Goal: Task Accomplishment & Management: Manage account settings

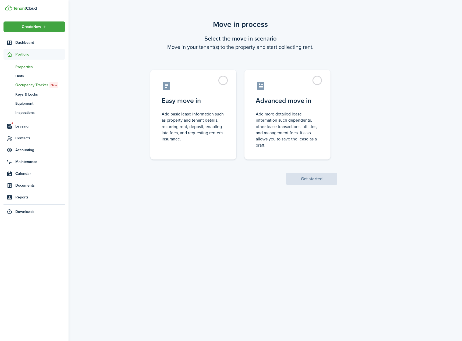
click at [24, 67] on span "Properties" at bounding box center [40, 67] width 50 height 6
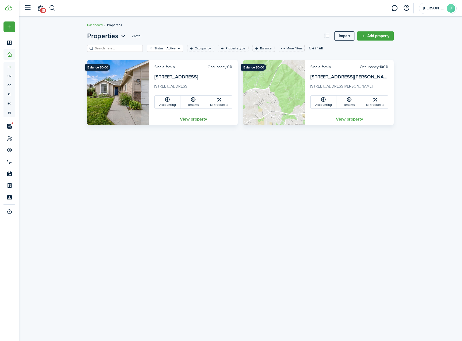
click at [202, 116] on link "View property" at bounding box center [193, 119] width 89 height 12
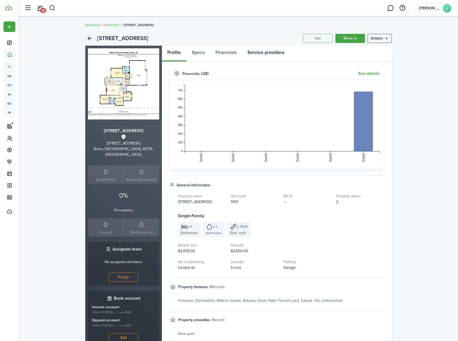
click at [269, 53] on link "Service providers" at bounding box center [266, 54] width 48 height 16
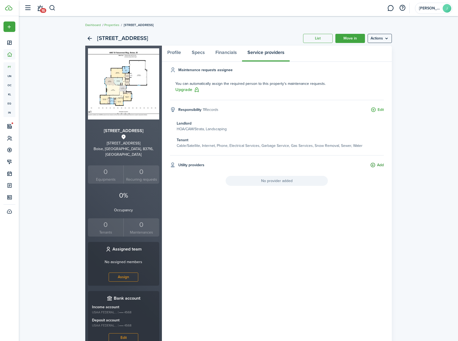
click at [375, 167] on button "Add" at bounding box center [377, 165] width 14 height 6
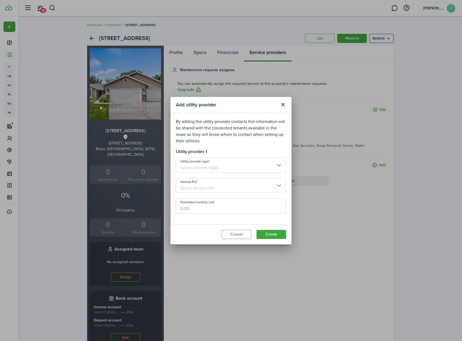
click at [233, 166] on input "Utility provider type" at bounding box center [231, 165] width 110 height 15
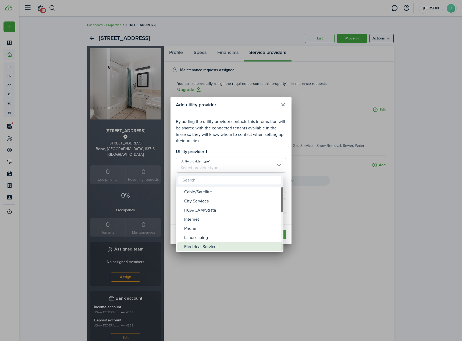
click at [212, 248] on div "Electrical Services" at bounding box center [231, 246] width 95 height 9
type input "Electrical Services"
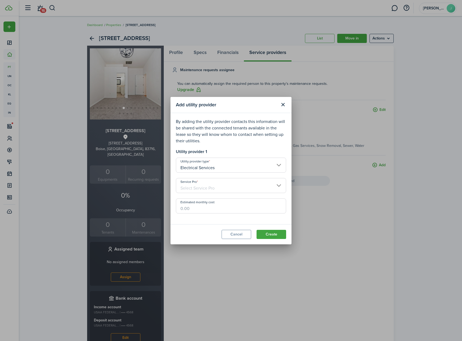
click at [218, 183] on input "Service Pro" at bounding box center [231, 185] width 110 height 15
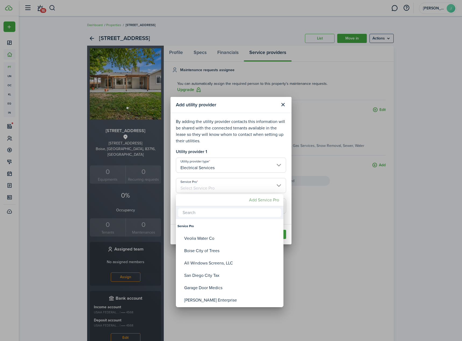
click at [256, 198] on mbsc-button "Add Service Pro" at bounding box center [264, 200] width 34 height 10
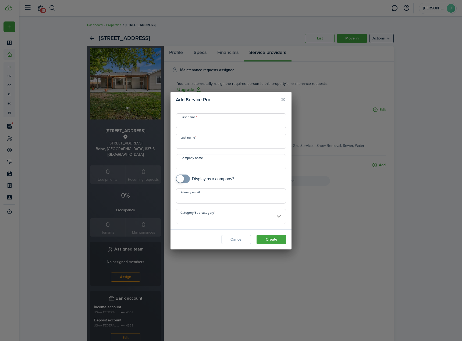
click at [226, 163] on input "Company name" at bounding box center [231, 161] width 110 height 15
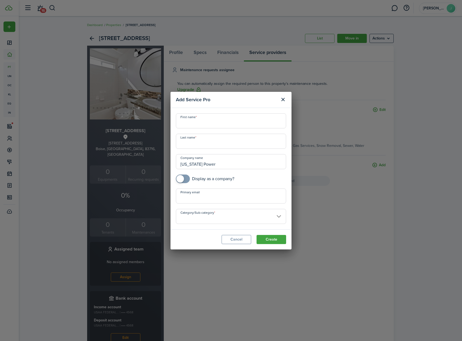
type input "[US_STATE] Power"
click at [226, 183] on input "checkbox" at bounding box center [205, 179] width 58 height 9
checkbox input "true"
click at [234, 217] on input "Category/Sub-category" at bounding box center [231, 216] width 110 height 15
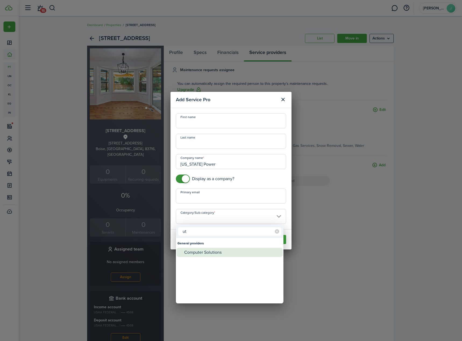
type input "u"
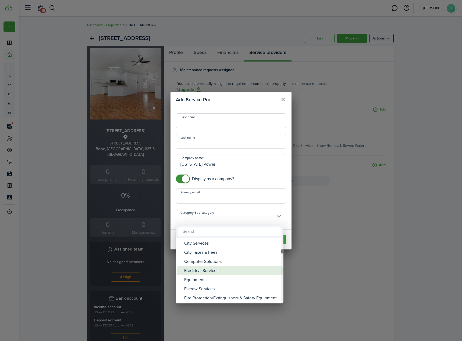
click at [219, 271] on div "Electrical Services" at bounding box center [231, 270] width 95 height 9
type input "General providers -> Electrical Services"
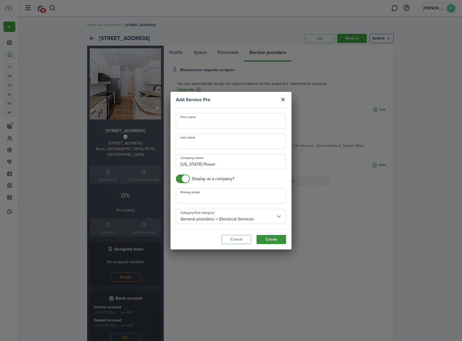
click at [280, 239] on button "Create" at bounding box center [271, 239] width 30 height 9
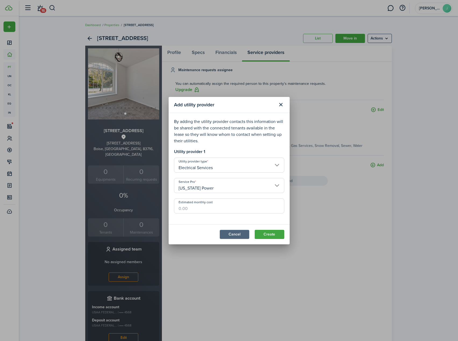
click at [247, 234] on button "Cancel" at bounding box center [234, 234] width 30 height 9
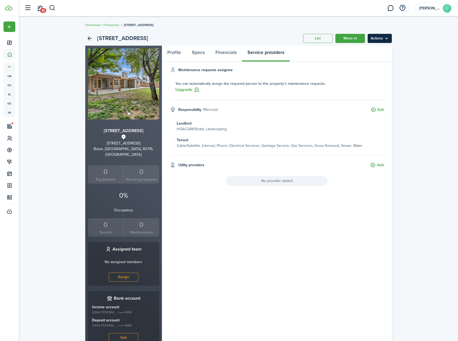
click at [387, 36] on menu-btn "Actions" at bounding box center [379, 38] width 24 height 9
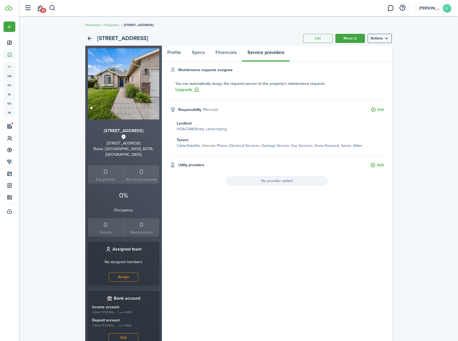
click at [392, 174] on div "[STREET_ADDRESS] List Move in Actions [STREET_ADDRESS] [STREET_ADDRESS] 0 Equip…" at bounding box center [238, 192] width 312 height 323
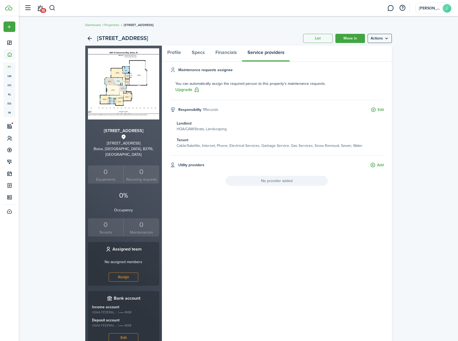
click at [172, 166] on icon at bounding box center [173, 165] width 6 height 6
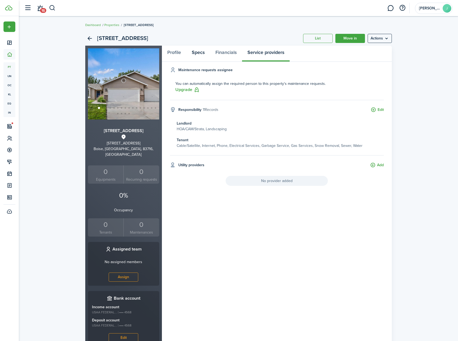
click at [196, 54] on link "Specs" at bounding box center [198, 54] width 24 height 16
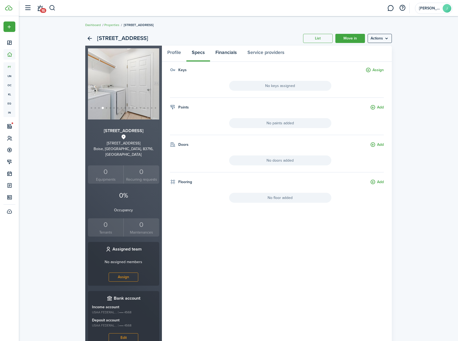
click at [226, 54] on link "Financials" at bounding box center [226, 54] width 32 height 16
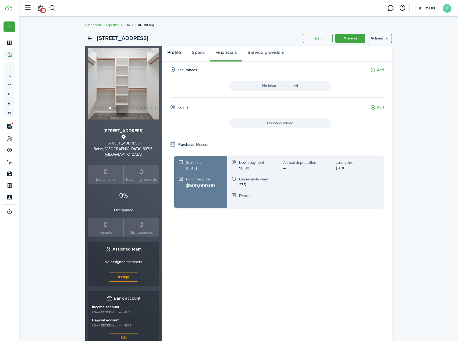
click at [172, 56] on link "Profile" at bounding box center [174, 54] width 24 height 16
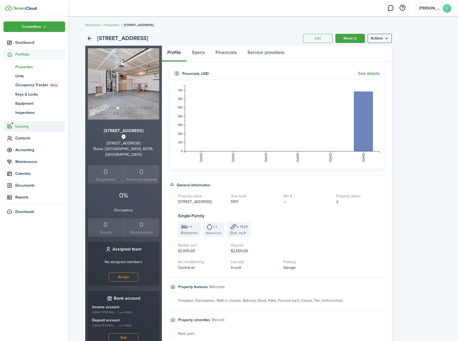
click at [24, 126] on span "Leasing" at bounding box center [40, 127] width 50 height 6
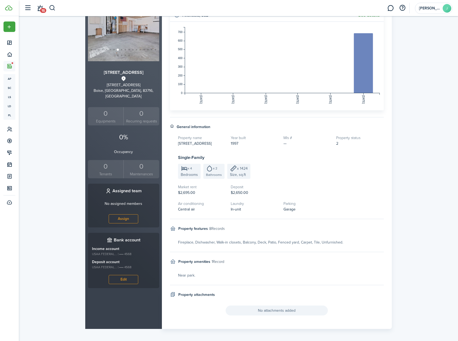
scroll to position [61, 0]
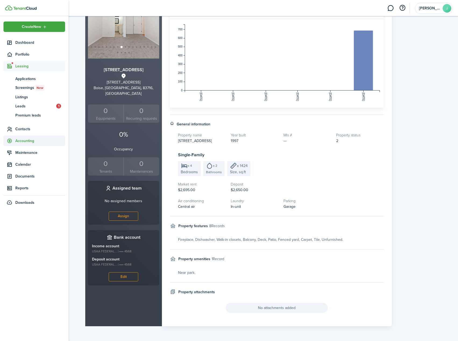
click at [22, 140] on span "Accounting" at bounding box center [40, 141] width 50 height 6
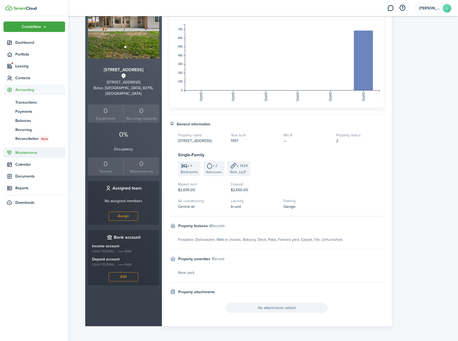
click at [26, 154] on span "Maintenance" at bounding box center [40, 153] width 50 height 6
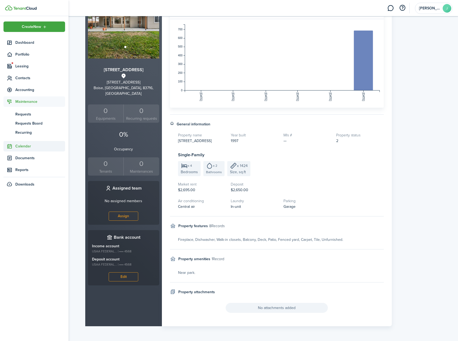
click at [28, 151] on span "Calendar" at bounding box center [34, 146] width 62 height 10
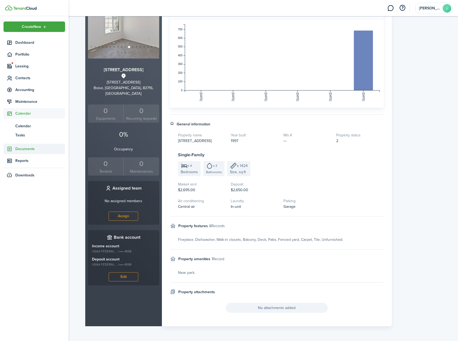
click at [33, 149] on span "Documents" at bounding box center [40, 149] width 50 height 6
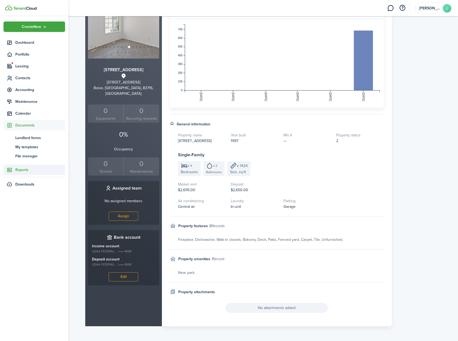
click at [30, 168] on span "Reports" at bounding box center [40, 170] width 50 height 6
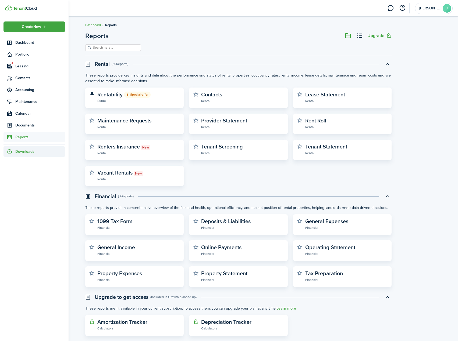
click at [36, 147] on div "Downloads" at bounding box center [34, 151] width 62 height 10
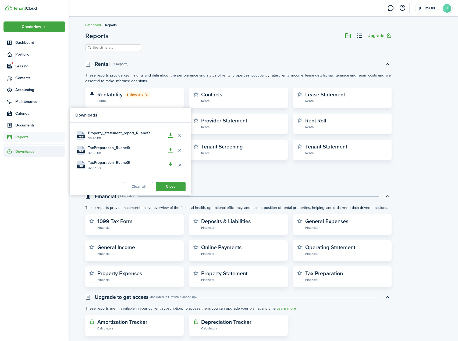
click at [298, 173] on div "Rentability Special offer Rental Contacts Rental Lease Statement Rental Mainten…" at bounding box center [238, 137] width 312 height 99
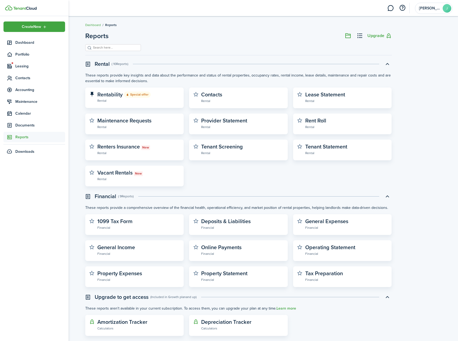
click at [35, 48] on ul "Create New Dashboard Portfolio Leasing Contacts Accounting Maintenance Calendar…" at bounding box center [34, 88] width 62 height 135
click at [35, 104] on span "Maintenance" at bounding box center [40, 102] width 50 height 6
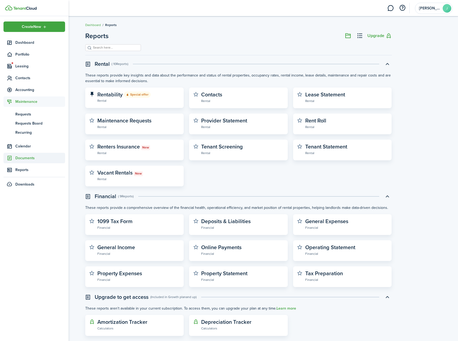
click at [22, 154] on span "Documents" at bounding box center [34, 158] width 62 height 10
click at [31, 146] on span "My templates" at bounding box center [40, 147] width 50 height 6
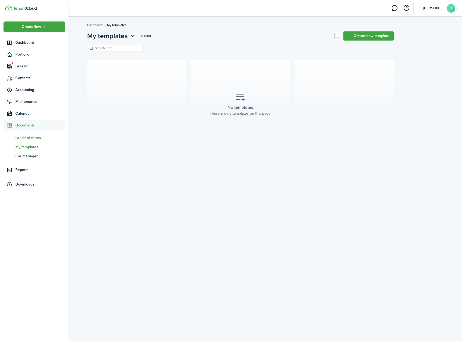
click at [16, 137] on span "Landlord forms" at bounding box center [40, 138] width 50 height 6
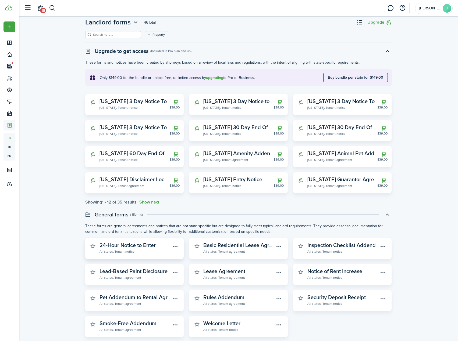
scroll to position [36, 0]
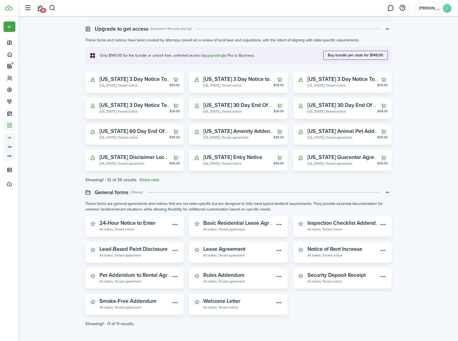
click at [250, 300] on link "Welcome Letter All states, Tenant notice" at bounding box center [238, 304] width 71 height 12
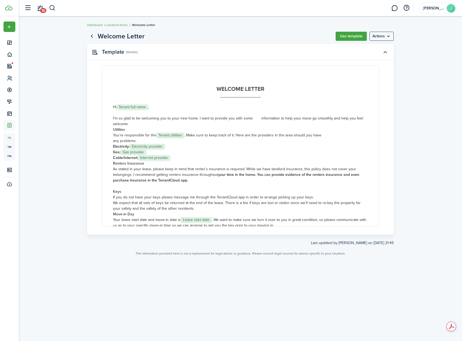
drag, startPoint x: 134, startPoint y: 147, endPoint x: 160, endPoint y: 147, distance: 26.1
click at [159, 146] on p "Electricity: Electricity provider" at bounding box center [240, 147] width 255 height 6
click at [342, 39] on button "Use template" at bounding box center [350, 36] width 31 height 9
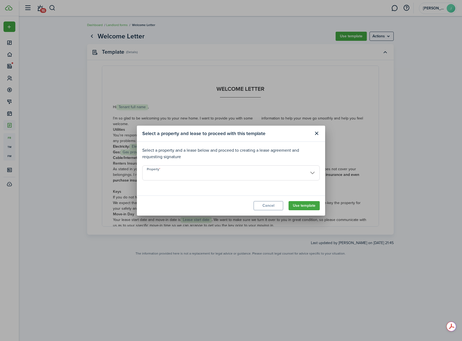
click at [226, 175] on input "Property" at bounding box center [230, 172] width 177 height 15
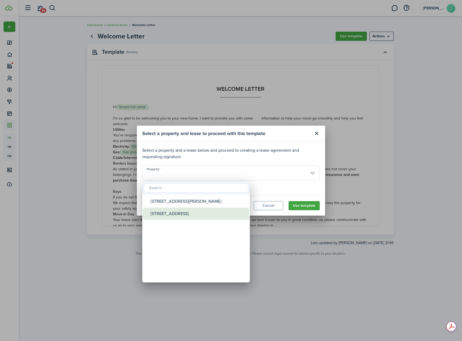
click at [202, 211] on div "[STREET_ADDRESS]" at bounding box center [197, 214] width 95 height 12
type input "[STREET_ADDRESS]"
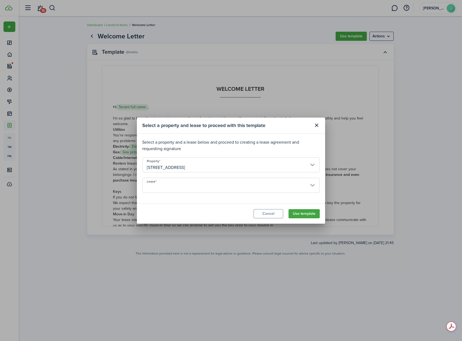
click at [311, 184] on input "Lease" at bounding box center [230, 185] width 177 height 15
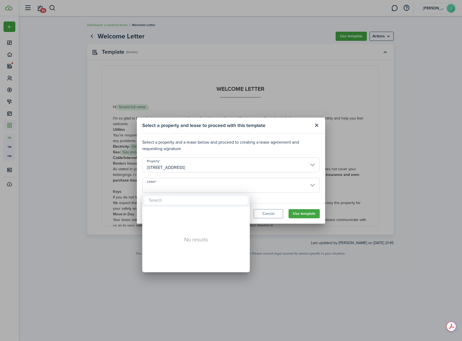
click at [309, 183] on div at bounding box center [231, 170] width 548 height 427
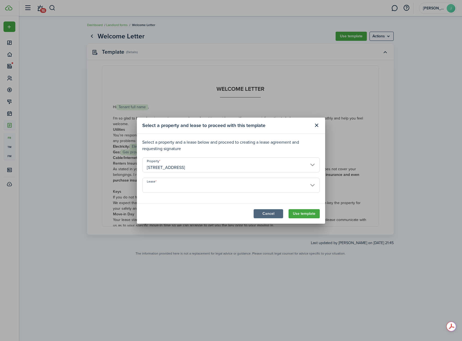
click at [266, 215] on button "Cancel" at bounding box center [268, 213] width 30 height 9
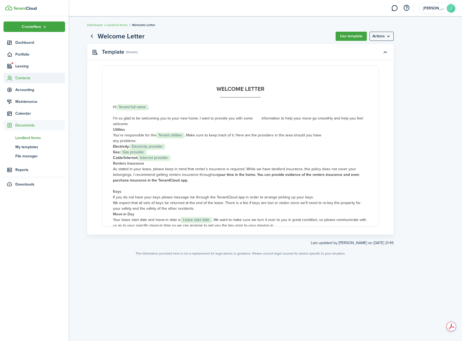
click at [15, 79] on sidebar-link-icon at bounding box center [9, 78] width 12 height 6
click at [19, 91] on span "Tenants" at bounding box center [40, 91] width 50 height 6
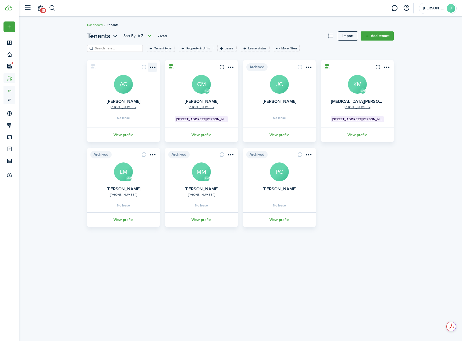
click at [156, 67] on menu-btn-icon "Open menu" at bounding box center [152, 67] width 9 height 9
click at [153, 70] on menu-btn-icon "Open menu" at bounding box center [152, 67] width 9 height 9
click at [133, 96] on link "Move in" at bounding box center [132, 97] width 47 height 9
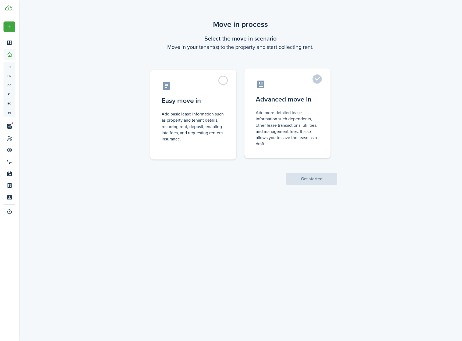
click at [315, 80] on label "Advanced move in Add more detailed lease information such dependents, other lea…" at bounding box center [287, 114] width 86 height 90
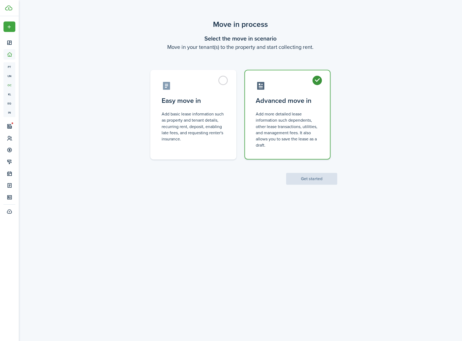
radio input "true"
click at [310, 178] on button "Get started" at bounding box center [311, 179] width 51 height 12
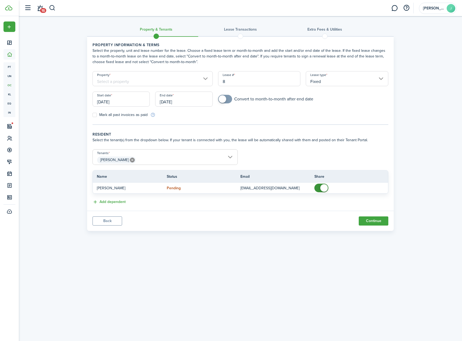
click at [250, 81] on input "8" at bounding box center [259, 78] width 82 height 15
click at [249, 81] on input "8" at bounding box center [259, 78] width 82 height 15
click at [205, 80] on input "Property" at bounding box center [152, 78] width 120 height 15
type input "202509"
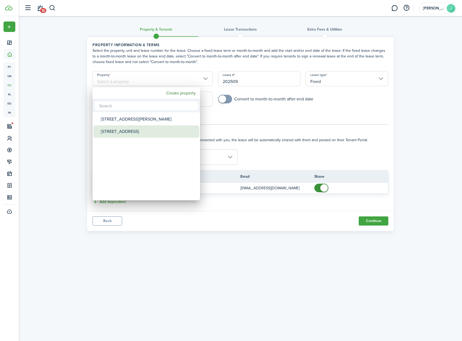
click at [149, 128] on div "[STREET_ADDRESS]" at bounding box center [148, 131] width 95 height 12
type input "[STREET_ADDRESS]"
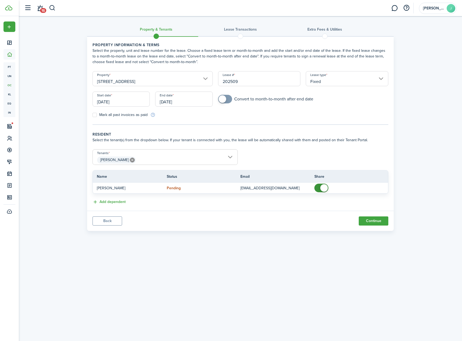
click at [124, 101] on input "[DATE]" at bounding box center [120, 99] width 57 height 15
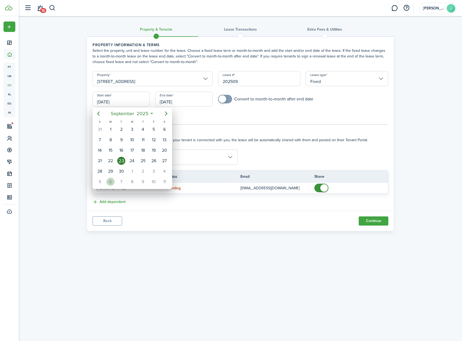
click at [109, 182] on div "6" at bounding box center [110, 182] width 8 height 8
type input "[DATE]"
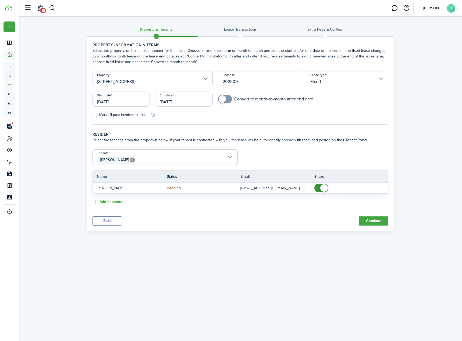
click at [177, 98] on input "[DATE]" at bounding box center [183, 99] width 57 height 15
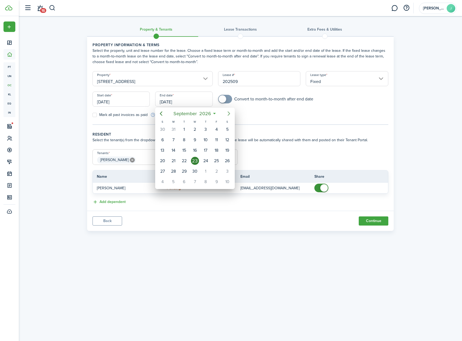
click at [229, 114] on icon "Next page" at bounding box center [228, 113] width 6 height 6
click at [222, 129] on div "3" at bounding box center [227, 129] width 11 height 10
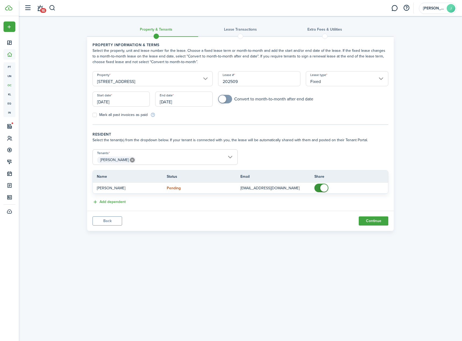
type input "[DATE]"
click at [183, 100] on input "[DATE]" at bounding box center [183, 99] width 57 height 15
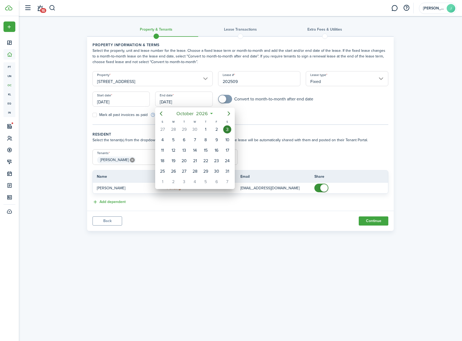
click at [184, 99] on div at bounding box center [231, 170] width 548 height 427
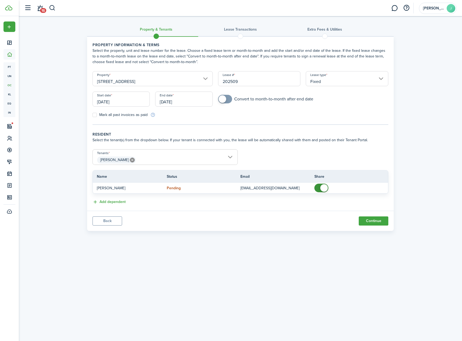
click at [127, 100] on input "[DATE]" at bounding box center [120, 99] width 57 height 15
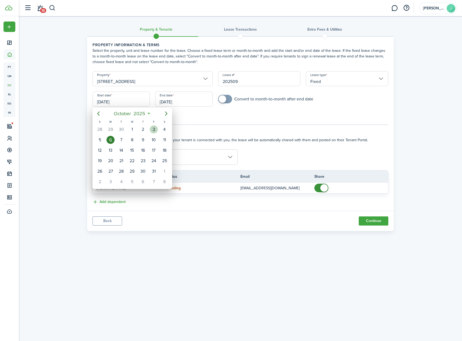
click at [157, 129] on div "3" at bounding box center [154, 129] width 8 height 8
type input "[DATE]"
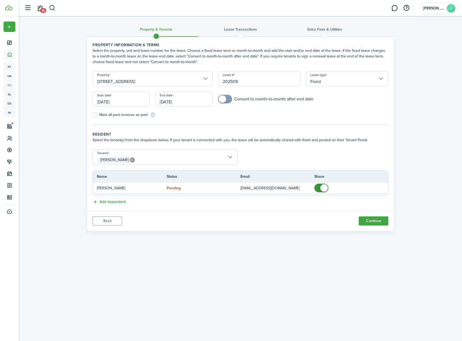
click at [308, 134] on wizard-step-header-title "Resident" at bounding box center [240, 135] width 296 height 6
click at [376, 221] on button "Continue" at bounding box center [373, 221] width 30 height 9
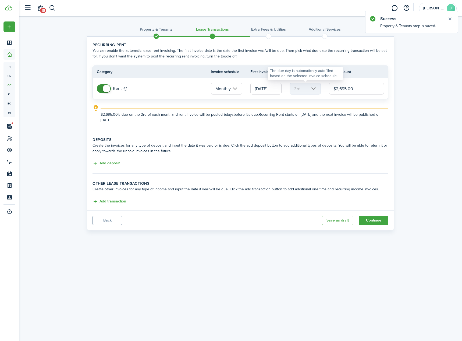
click at [313, 88] on mbsc-scroller "3rd" at bounding box center [304, 89] width 31 height 12
click at [267, 89] on input "[DATE]" at bounding box center [265, 89] width 31 height 12
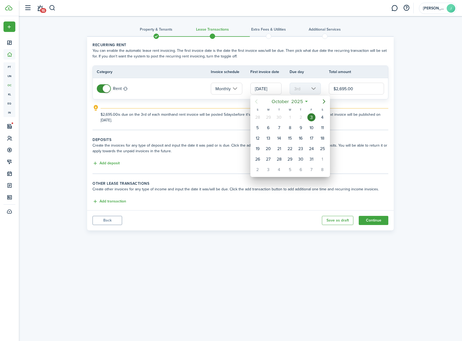
click at [315, 93] on div at bounding box center [231, 170] width 548 height 427
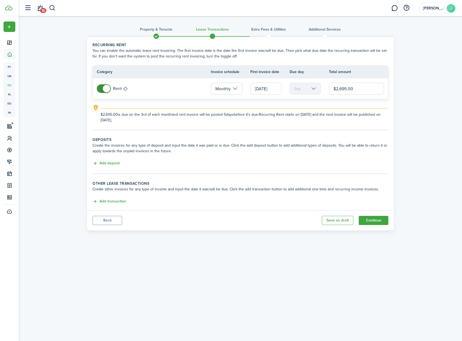
click at [235, 89] on input "Monthly" at bounding box center [226, 89] width 31 height 12
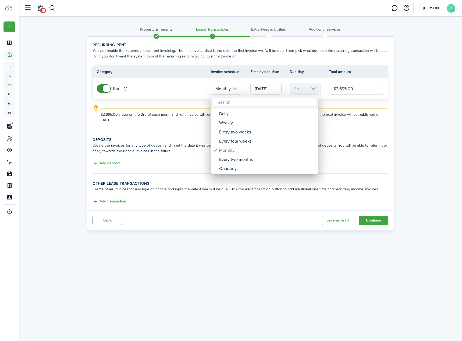
drag, startPoint x: 235, startPoint y: 89, endPoint x: 240, endPoint y: 87, distance: 5.8
click at [235, 89] on div at bounding box center [231, 170] width 548 height 427
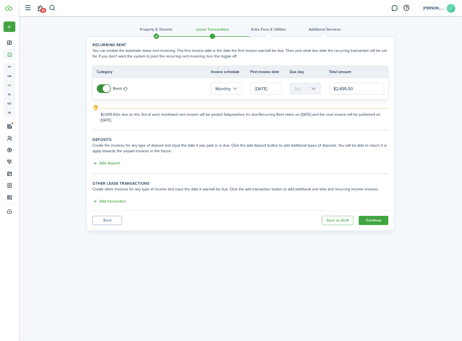
click at [271, 88] on input "[DATE]" at bounding box center [265, 89] width 31 height 12
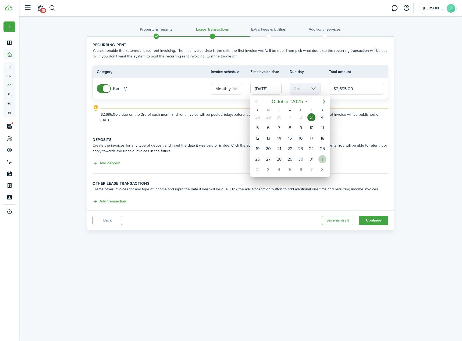
click at [325, 160] on div "1" at bounding box center [322, 159] width 8 height 8
type input "[DATE]"
type input "1st"
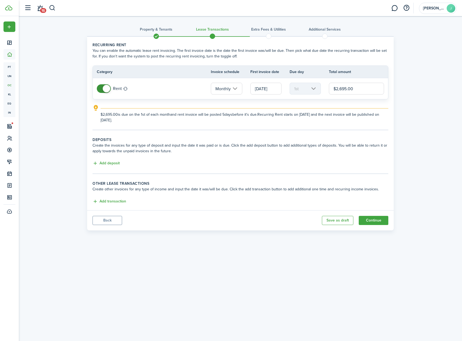
click at [269, 90] on input "[DATE]" at bounding box center [265, 89] width 31 height 12
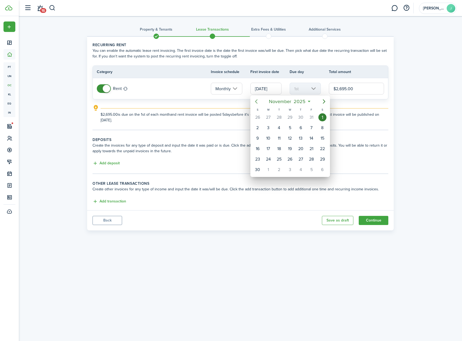
click at [257, 99] on icon "Previous page" at bounding box center [256, 101] width 6 height 6
click at [346, 126] on div at bounding box center [231, 170] width 548 height 427
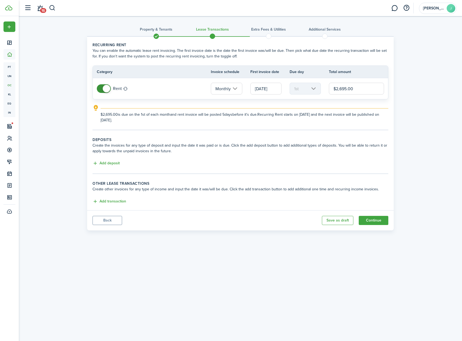
click at [109, 223] on button "Back" at bounding box center [107, 220] width 30 height 9
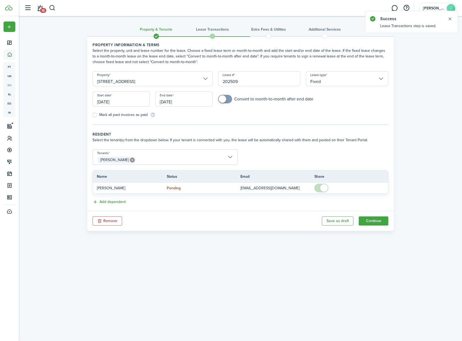
click at [121, 99] on input "[DATE]" at bounding box center [120, 99] width 57 height 15
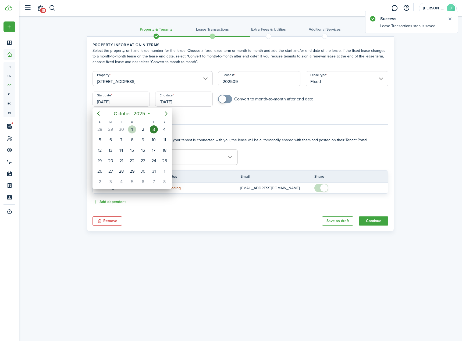
drag, startPoint x: 131, startPoint y: 131, endPoint x: 133, endPoint y: 130, distance: 3.1
click at [131, 132] on div "1" at bounding box center [132, 129] width 8 height 8
type input "[DATE]"
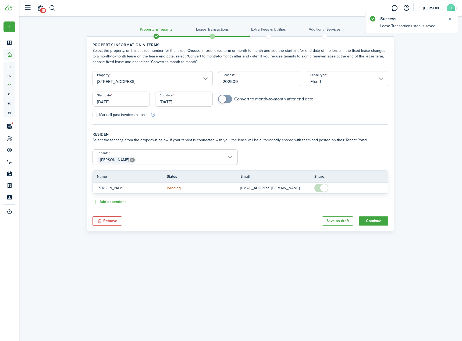
click at [183, 101] on input "[DATE]" at bounding box center [183, 99] width 57 height 15
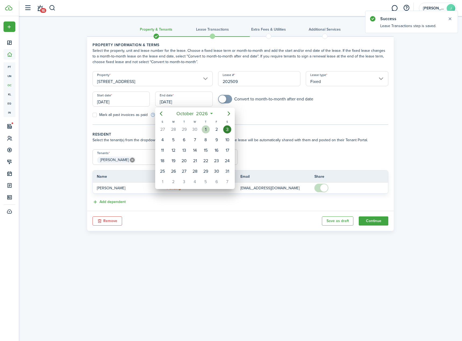
click at [207, 130] on div "1" at bounding box center [205, 129] width 8 height 8
type input "[DATE]"
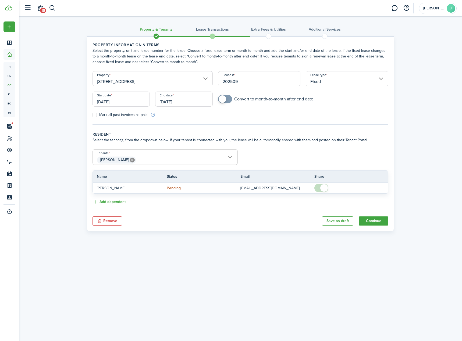
click at [250, 122] on tc-wizard-step "Property information & terms Select the property, unit and lease number for the…" at bounding box center [240, 83] width 296 height 83
click at [374, 220] on button "Continue" at bounding box center [373, 221] width 30 height 9
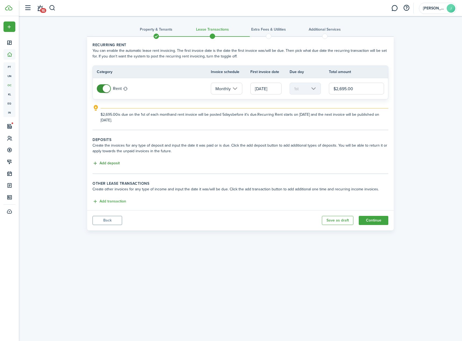
click at [117, 163] on button "Add deposit" at bounding box center [105, 163] width 27 height 6
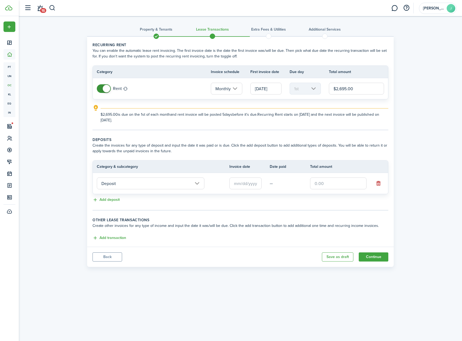
click at [240, 185] on input "text" at bounding box center [245, 184] width 32 height 12
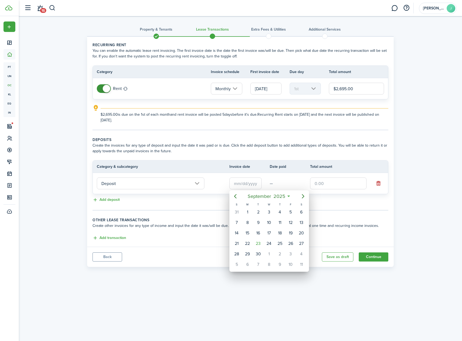
click at [266, 89] on div at bounding box center [231, 170] width 548 height 427
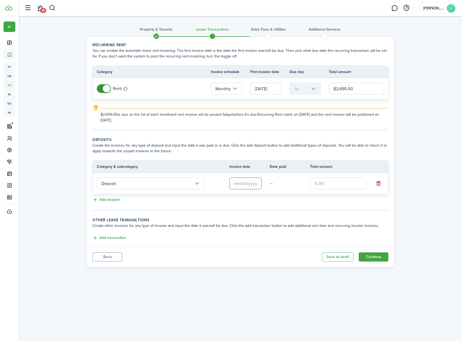
click at [264, 92] on input "[DATE]" at bounding box center [265, 89] width 31 height 12
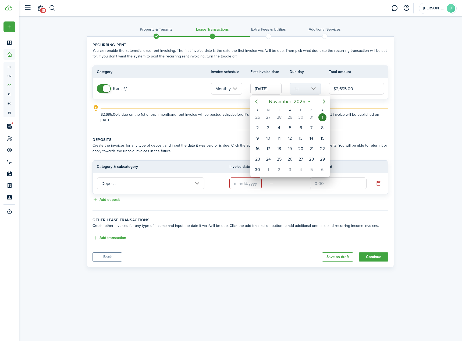
click at [255, 103] on icon "Previous page" at bounding box center [256, 101] width 6 height 6
click at [257, 101] on icon "Previous page" at bounding box center [256, 101] width 6 height 6
click at [290, 118] on div "1" at bounding box center [290, 117] width 8 height 8
type input "[DATE]"
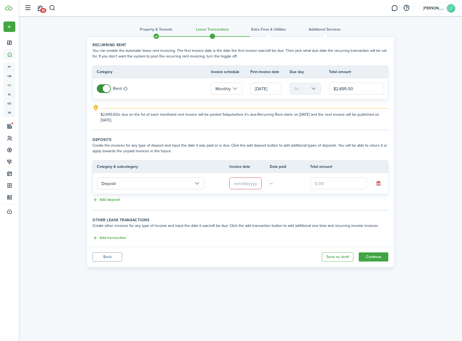
click at [251, 186] on input "text" at bounding box center [245, 184] width 32 height 12
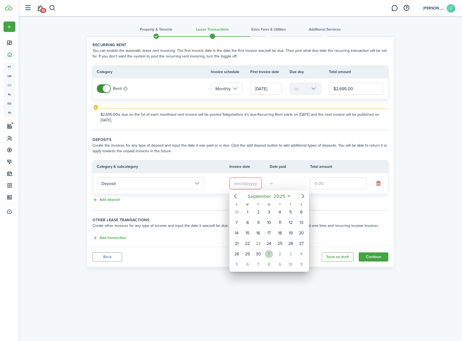
click at [271, 257] on div "1" at bounding box center [269, 254] width 8 height 8
type input "[DATE]"
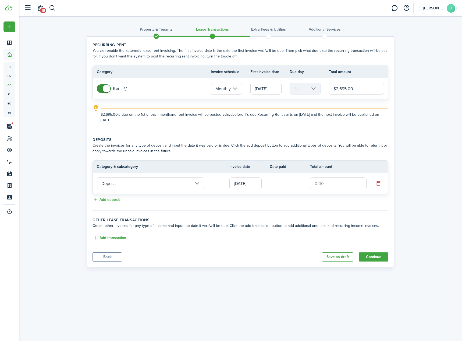
click at [328, 182] on input "text" at bounding box center [338, 184] width 56 height 12
type input "$2,695.00"
click at [320, 195] on lease-classic-deposit "Deposits Create the invoices for any type of deposit and input the date it was …" at bounding box center [240, 170] width 296 height 66
click at [121, 240] on button "Add transaction" at bounding box center [109, 238] width 34 height 6
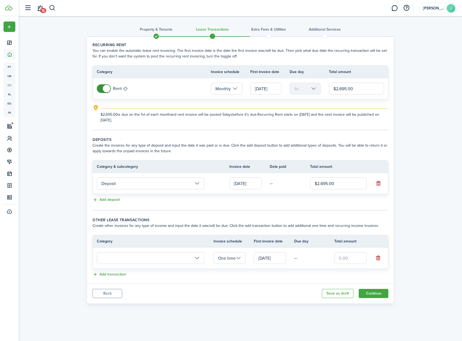
click at [193, 260] on input "text" at bounding box center [150, 258] width 107 height 12
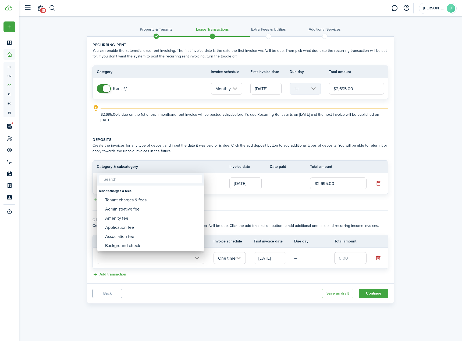
click at [199, 257] on div at bounding box center [231, 170] width 548 height 427
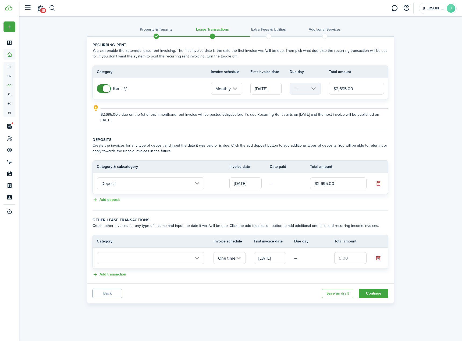
click at [382, 259] on td at bounding box center [380, 258] width 13 height 10
click at [379, 260] on button "button" at bounding box center [378, 258] width 8 height 8
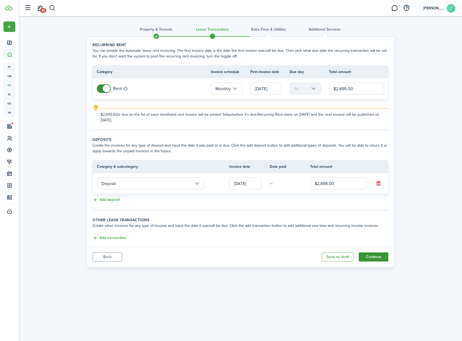
click at [380, 261] on button "Continue" at bounding box center [373, 257] width 30 height 9
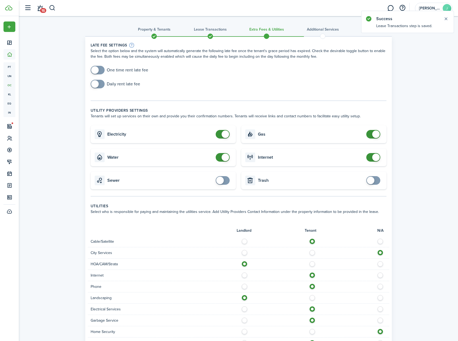
click at [98, 67] on span at bounding box center [97, 70] width 5 height 9
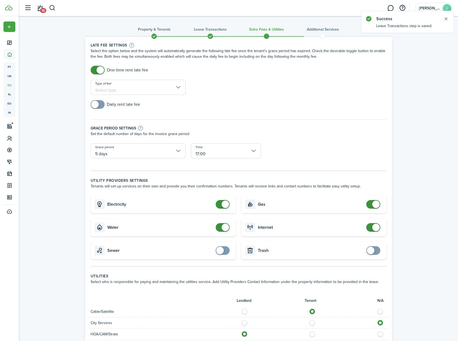
checkbox input "false"
click at [98, 67] on span at bounding box center [100, 70] width 8 height 8
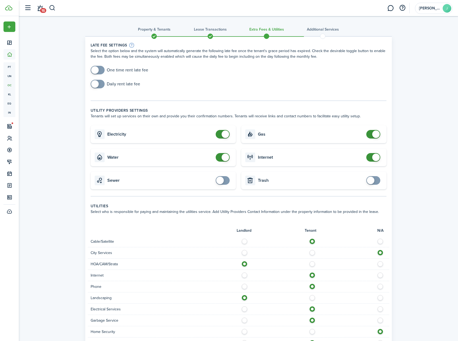
click at [96, 84] on span at bounding box center [95, 84] width 8 height 8
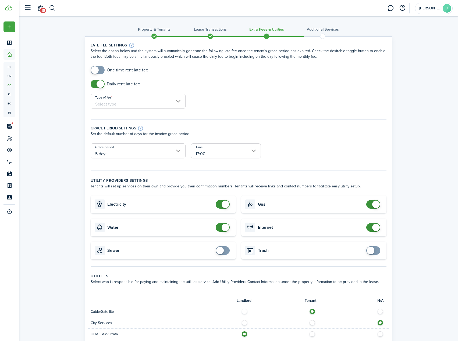
click at [125, 103] on input "Type of fee" at bounding box center [138, 101] width 95 height 15
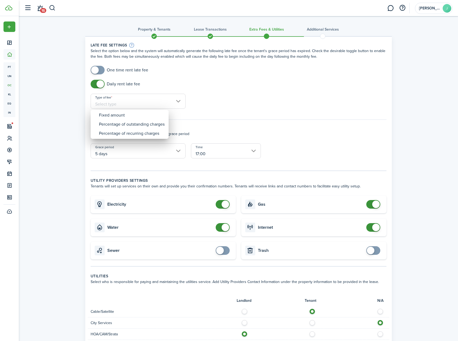
click at [177, 85] on div at bounding box center [228, 170] width 543 height 427
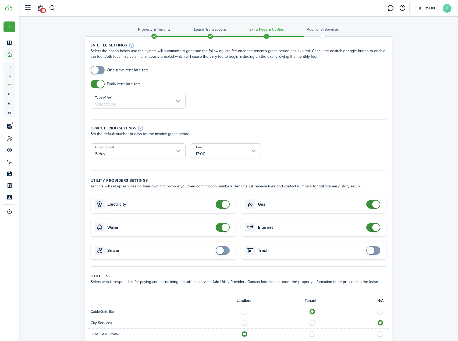
click at [117, 86] on input "checkbox" at bounding box center [115, 84] width 49 height 9
checkbox input "false"
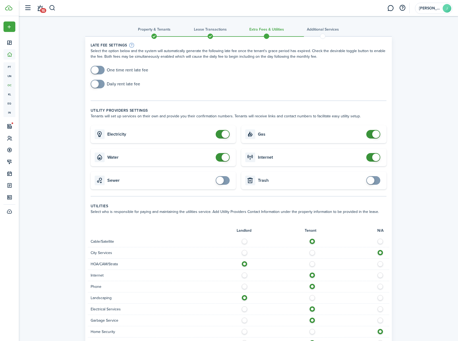
click at [117, 71] on input "checkbox" at bounding box center [119, 70] width 57 height 9
checkbox input "true"
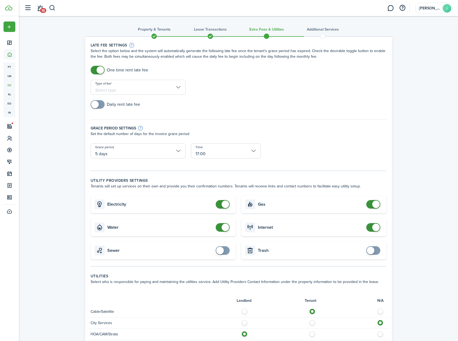
click at [135, 90] on input "Type of fee" at bounding box center [138, 87] width 95 height 15
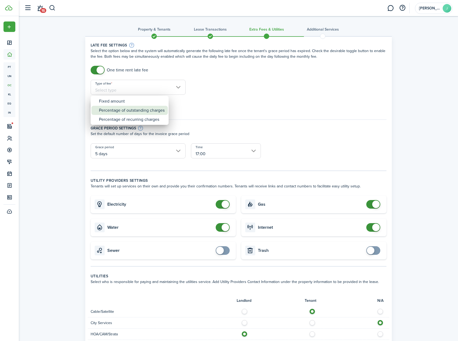
click at [133, 110] on div "Percentage of outstanding charges" at bounding box center [132, 110] width 66 height 9
type input "Percentage of outstanding charges"
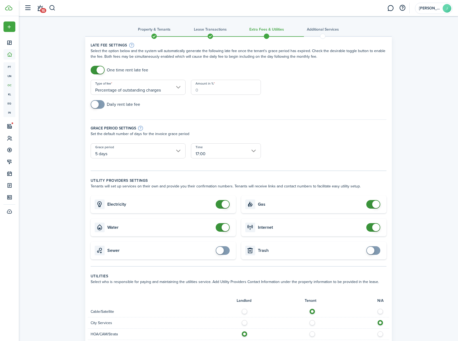
click at [205, 90] on input "Amount in %" at bounding box center [226, 87] width 70 height 15
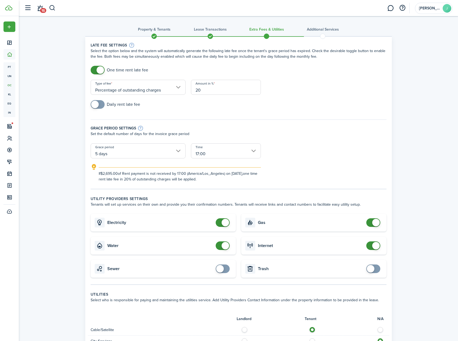
type input "20"
click at [192, 104] on div "Daily rent late fee" at bounding box center [238, 107] width 301 height 14
click at [219, 152] on input "17:00" at bounding box center [226, 150] width 70 height 15
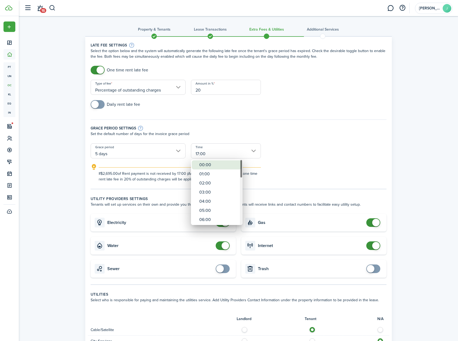
click at [216, 168] on div "00:00" at bounding box center [218, 164] width 39 height 9
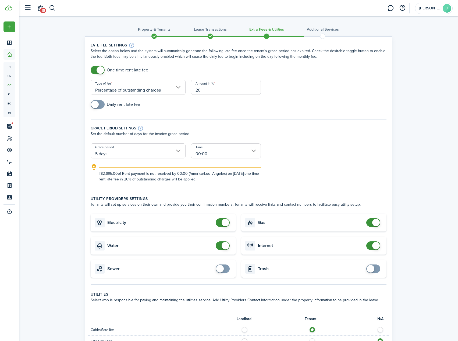
click at [237, 152] on input "00:00" at bounding box center [226, 150] width 70 height 15
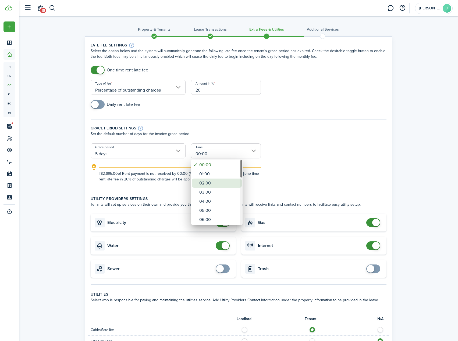
click at [206, 182] on div "02:00" at bounding box center [218, 183] width 39 height 9
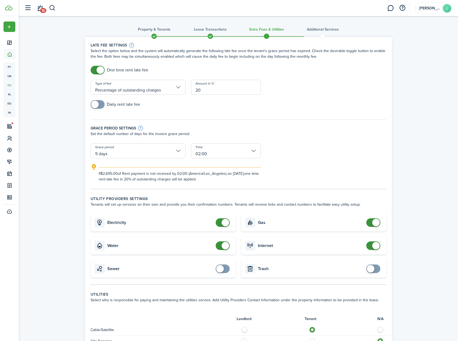
click at [232, 153] on input "02:00" at bounding box center [226, 150] width 70 height 15
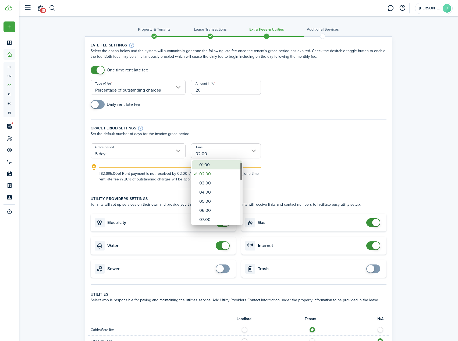
click at [215, 168] on div "01:00" at bounding box center [218, 164] width 39 height 9
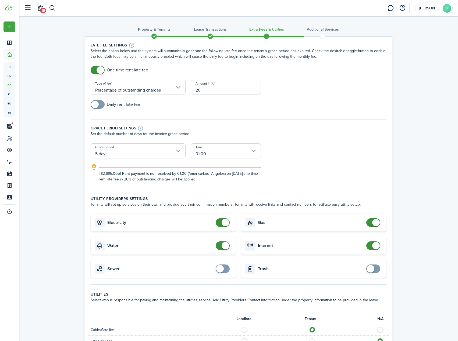
click at [222, 154] on input "01:00" at bounding box center [226, 150] width 70 height 15
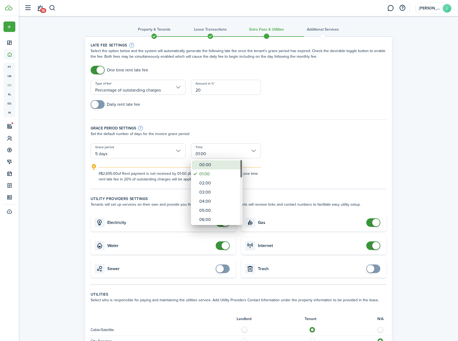
click at [214, 167] on div "00:00" at bounding box center [218, 164] width 39 height 9
type input "00:00"
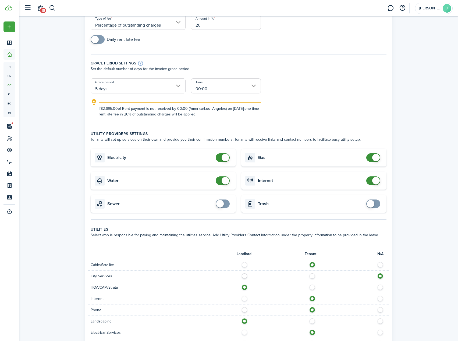
scroll to position [107, 0]
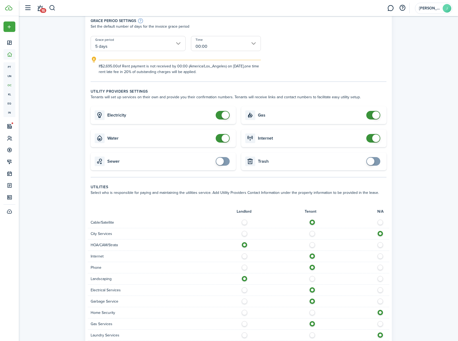
checkbox input "true"
click at [368, 161] on span at bounding box center [370, 162] width 8 height 8
checkbox input "true"
click at [223, 162] on span at bounding box center [220, 162] width 8 height 8
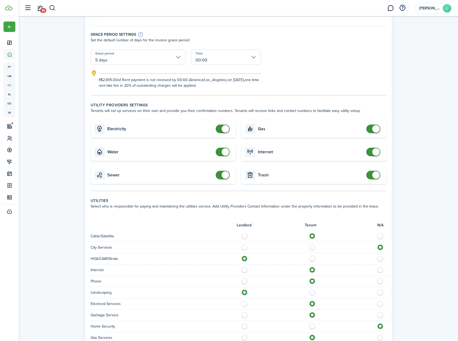
scroll to position [81, 0]
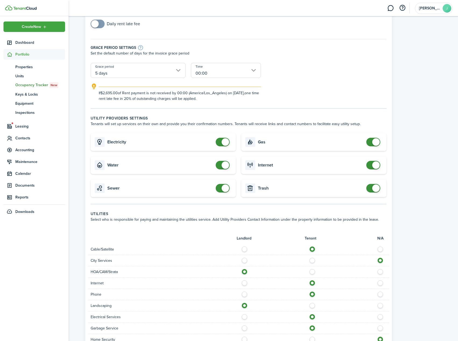
click at [22, 55] on span "Portfolio" at bounding box center [40, 55] width 50 height 6
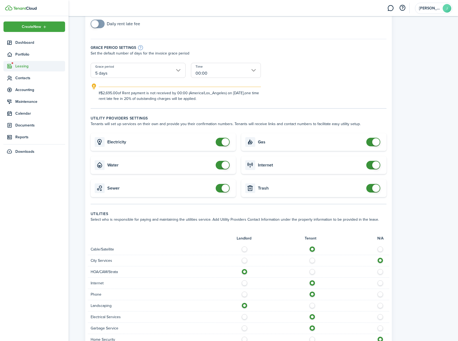
click at [24, 66] on span "Leasing" at bounding box center [40, 66] width 50 height 6
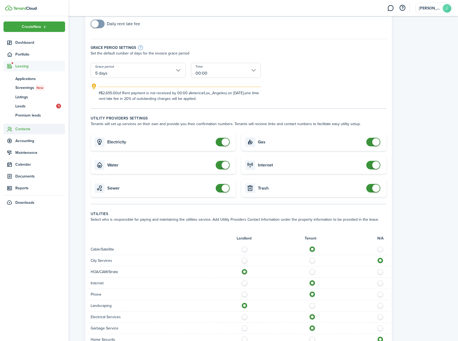
click at [28, 128] on span "Contacts" at bounding box center [40, 129] width 50 height 6
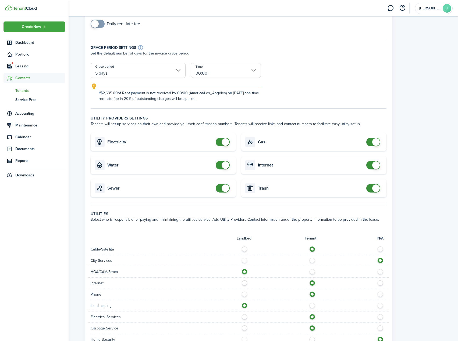
click at [24, 88] on span "Tenants" at bounding box center [40, 91] width 50 height 6
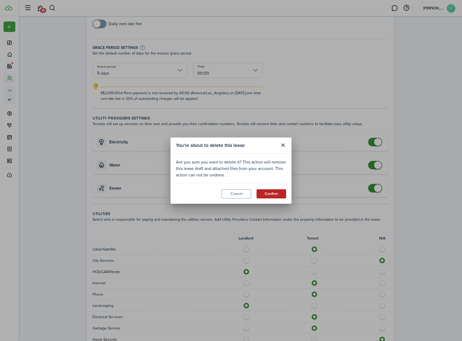
click at [272, 193] on button "Confirm" at bounding box center [271, 193] width 30 height 9
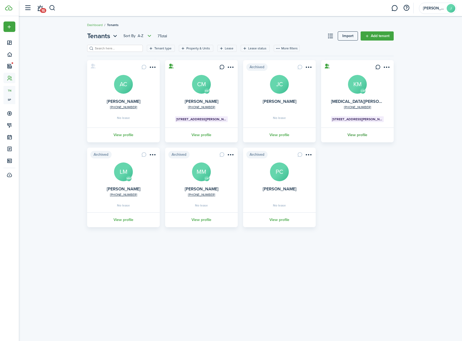
click at [361, 138] on link "View profile" at bounding box center [357, 135] width 74 height 15
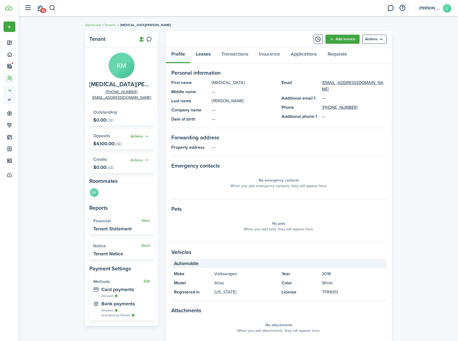
click at [206, 59] on link "Leases" at bounding box center [203, 55] width 26 height 16
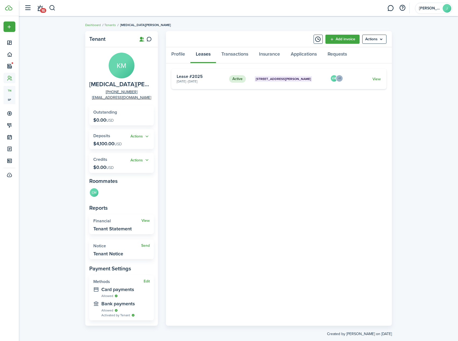
click at [209, 82] on card-description "[DATE] - [DATE]" at bounding box center [201, 81] width 48 height 5
click at [375, 78] on link "View" at bounding box center [376, 79] width 8 height 6
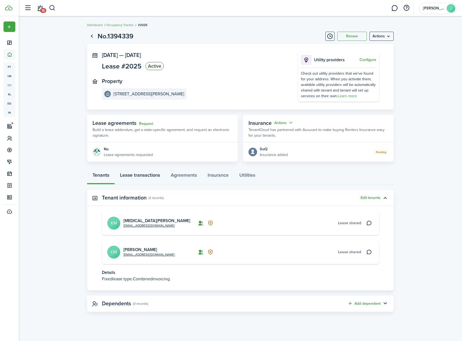
click at [151, 175] on link "Lease transactions" at bounding box center [139, 176] width 51 height 16
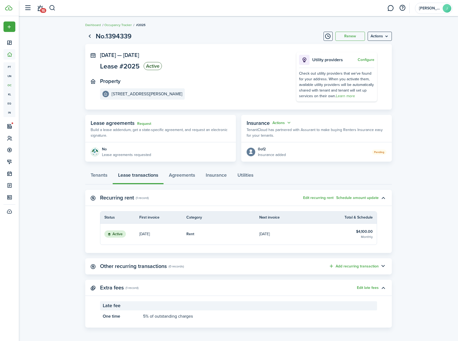
scroll to position [1, 0]
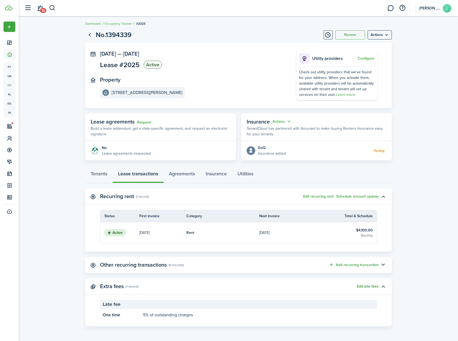
click at [366, 287] on button "Edit late fees" at bounding box center [367, 286] width 22 height 4
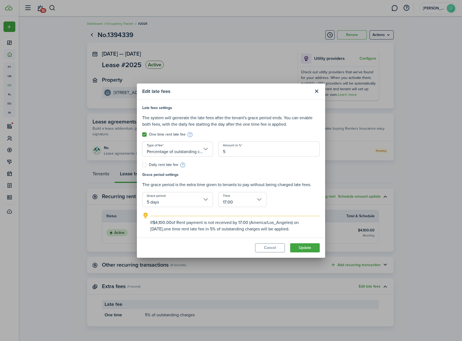
click at [240, 205] on input "17:00" at bounding box center [242, 199] width 48 height 15
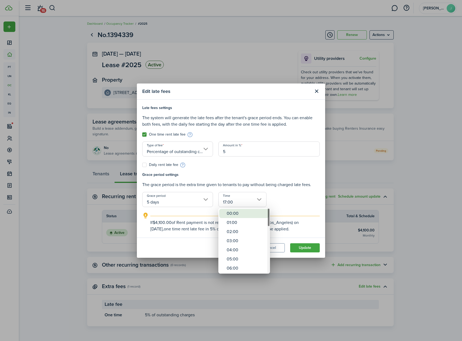
click at [235, 211] on div "00:00" at bounding box center [245, 213] width 39 height 9
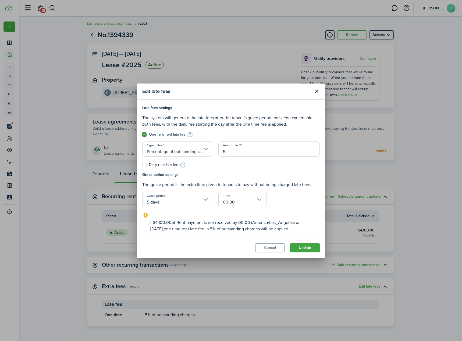
click at [240, 203] on input "00:00" at bounding box center [242, 199] width 48 height 15
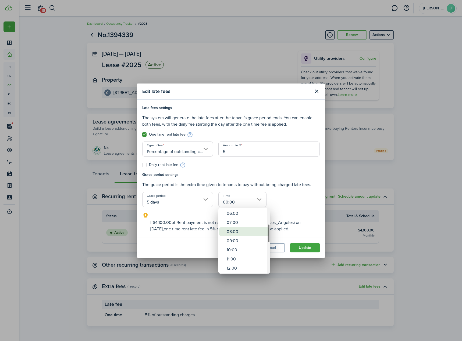
click at [244, 232] on div "08:00" at bounding box center [245, 231] width 39 height 9
type input "08:00"
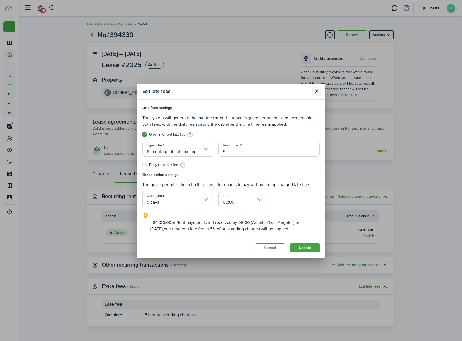
click at [315, 91] on button "Close modal" at bounding box center [316, 91] width 9 height 9
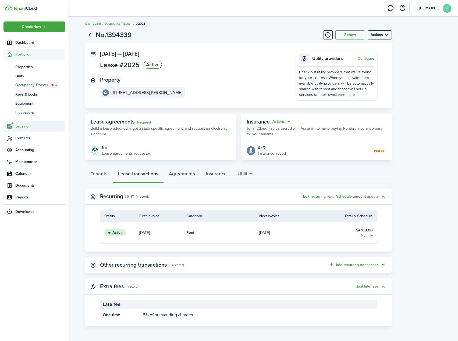
click at [30, 126] on span "Leasing" at bounding box center [40, 127] width 50 height 6
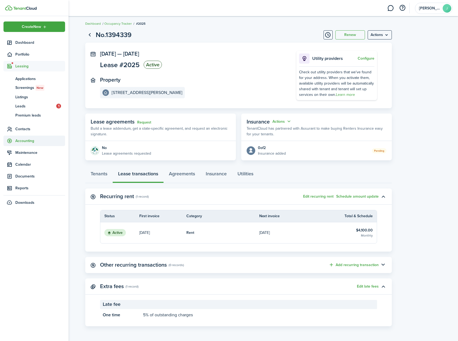
click at [32, 140] on span "Accounting" at bounding box center [40, 141] width 50 height 6
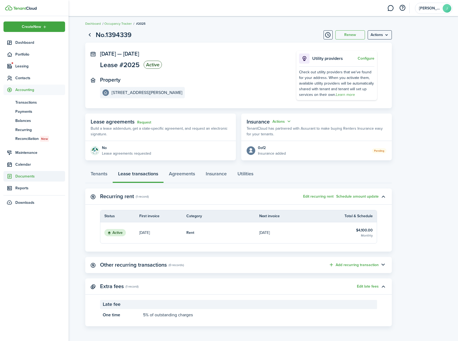
click at [35, 179] on span "Documents" at bounding box center [34, 176] width 62 height 10
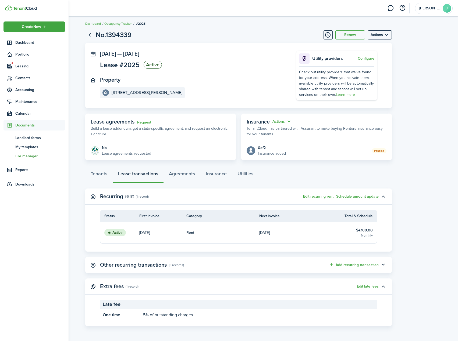
click at [36, 158] on span "File manager" at bounding box center [40, 156] width 50 height 6
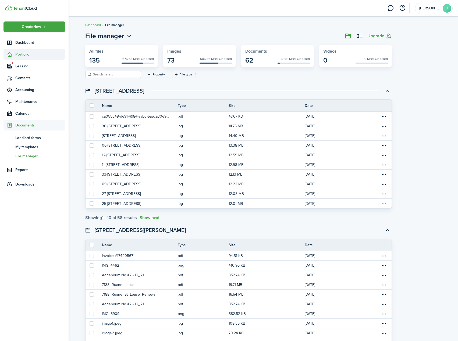
click at [31, 55] on span "Portfolio" at bounding box center [40, 55] width 50 height 6
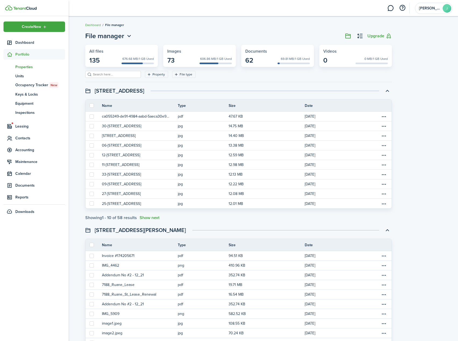
click at [31, 67] on span "Properties" at bounding box center [40, 67] width 50 height 6
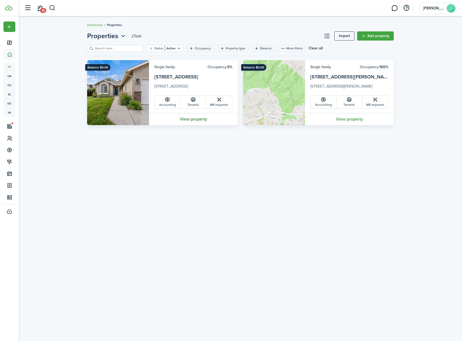
click at [197, 119] on link "View property" at bounding box center [193, 119] width 89 height 12
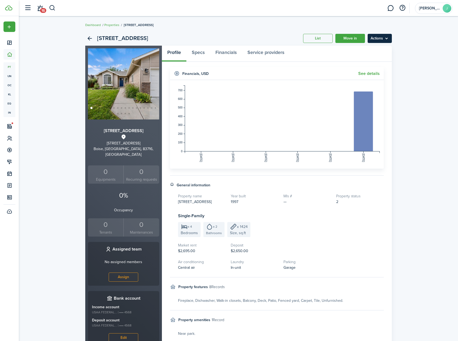
click at [387, 37] on menu-btn "Actions" at bounding box center [379, 38] width 24 height 9
click at [392, 93] on div "[STREET_ADDRESS] List Move in Actions [STREET_ADDRESS] [STREET_ADDRESS] 0 Equip…" at bounding box center [238, 209] width 312 height 356
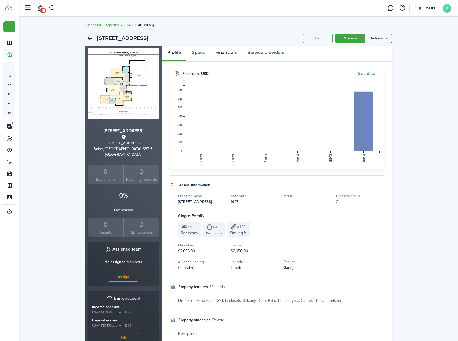
click at [225, 55] on link "Financials" at bounding box center [226, 54] width 32 height 16
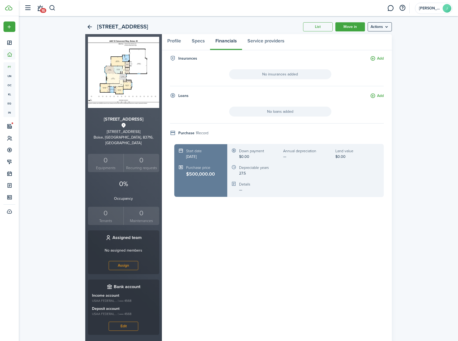
scroll to position [23, 0]
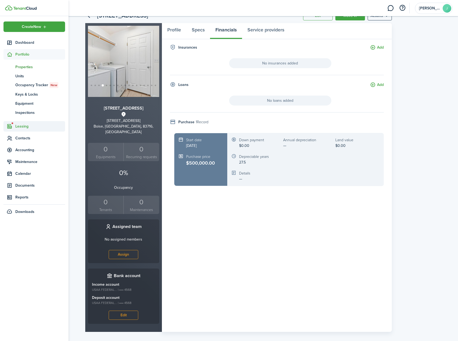
click at [25, 128] on span "Leasing" at bounding box center [40, 127] width 50 height 6
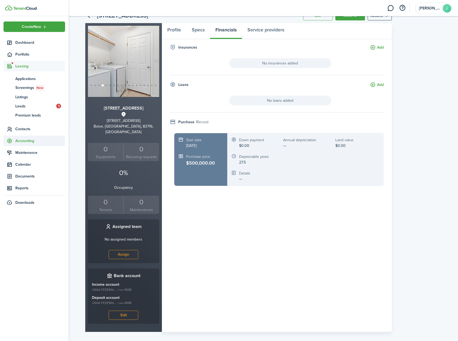
click at [25, 142] on span "Accounting" at bounding box center [40, 141] width 50 height 6
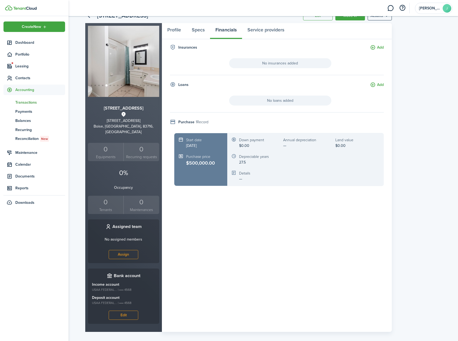
click at [27, 103] on span "Transactions" at bounding box center [40, 103] width 50 height 6
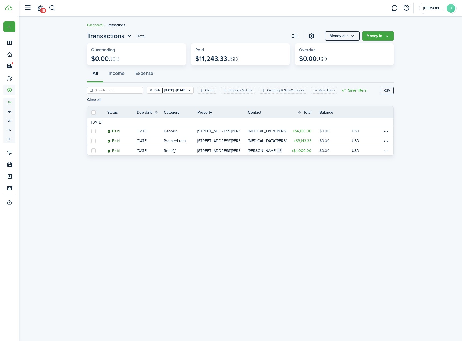
click at [149, 91] on button "Clear filter" at bounding box center [151, 90] width 5 height 4
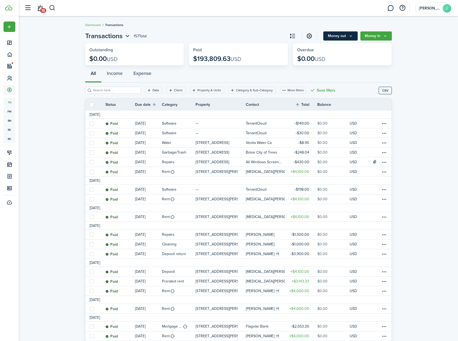
click at [341, 35] on button "Money out" at bounding box center [340, 35] width 34 height 9
click at [335, 49] on link "Expense invoice" at bounding box center [333, 47] width 47 height 9
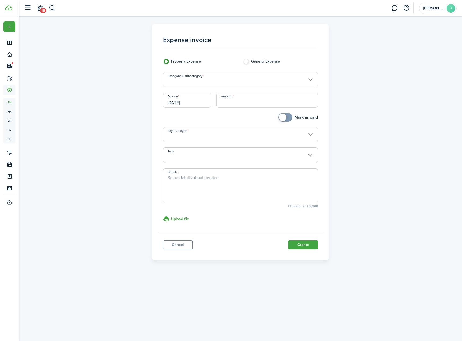
drag, startPoint x: 254, startPoint y: 82, endPoint x: 249, endPoint y: 86, distance: 6.1
click at [250, 85] on input "Category & subcategory" at bounding box center [240, 79] width 155 height 15
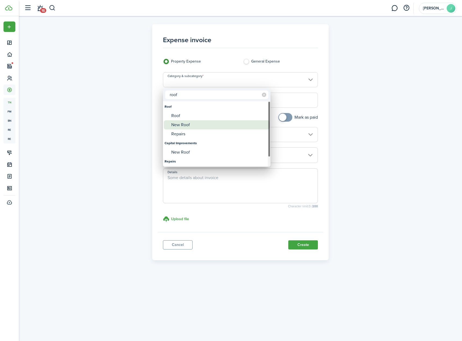
type input "roof"
click at [185, 126] on div "New Roof" at bounding box center [218, 124] width 95 height 9
type input "Roof / New Roof"
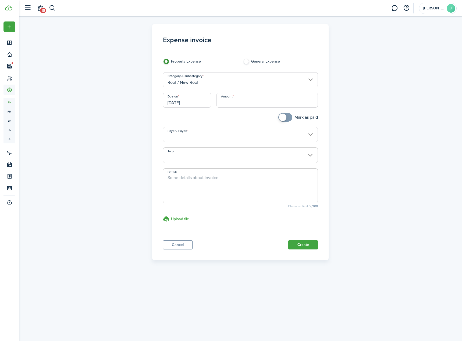
click at [242, 102] on input "Amount" at bounding box center [267, 100] width 102 height 15
click at [263, 136] on input "Payer / Payee" at bounding box center [240, 134] width 155 height 15
type input "$15,300.00"
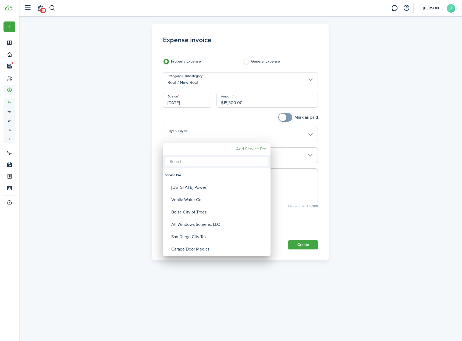
click at [250, 150] on mbsc-button "Add Service Pro" at bounding box center [251, 149] width 34 height 10
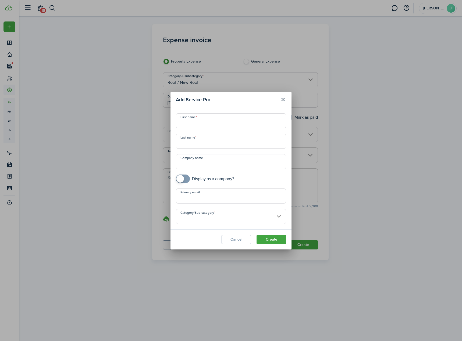
click at [215, 123] on input "First name" at bounding box center [231, 120] width 110 height 15
click at [210, 170] on div "First name Last name Company name Display as a company? Primary email Category/…" at bounding box center [231, 168] width 116 height 111
click at [211, 168] on input "Company name" at bounding box center [231, 161] width 110 height 15
click at [214, 167] on input "Company name" at bounding box center [231, 161] width 110 height 15
type input "208 Roofing"
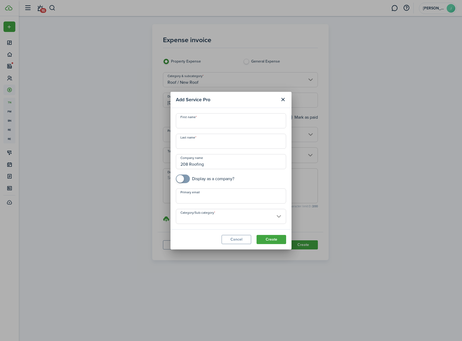
click at [204, 196] on input "Primary email" at bounding box center [231, 196] width 110 height 15
paste input "[EMAIL_ADDRESS][DOMAIN_NAME]"
type input "[EMAIL_ADDRESS][DOMAIN_NAME]"
checkbox input "true"
click at [183, 180] on span at bounding box center [180, 179] width 8 height 8
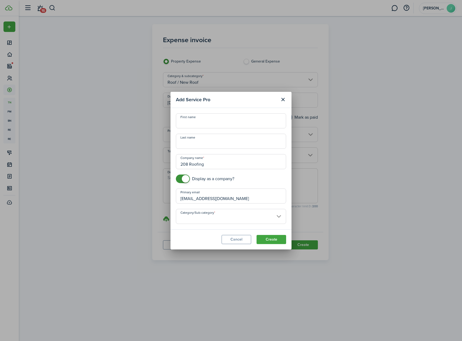
click at [199, 220] on input "Category/Sub-category" at bounding box center [231, 216] width 110 height 15
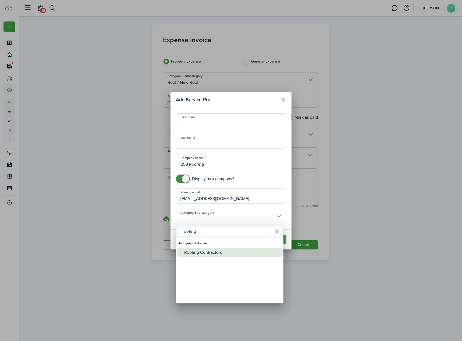
type input "roofing"
click at [211, 254] on div "Roofing Contractors" at bounding box center [231, 252] width 95 height 9
type input "Handyman & Repair -> Roofing Contractors"
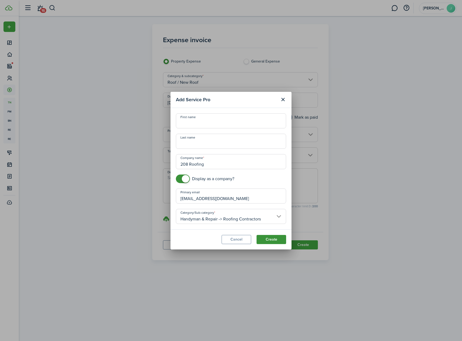
click at [274, 238] on button "Create" at bounding box center [271, 239] width 30 height 9
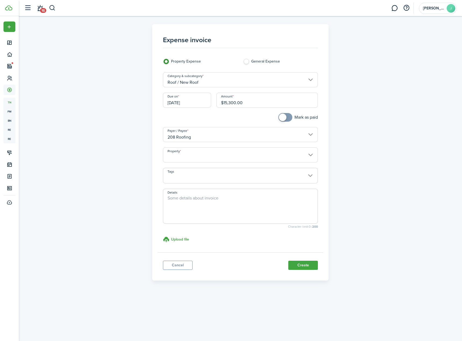
click at [185, 103] on input "[DATE]" at bounding box center [187, 100] width 48 height 15
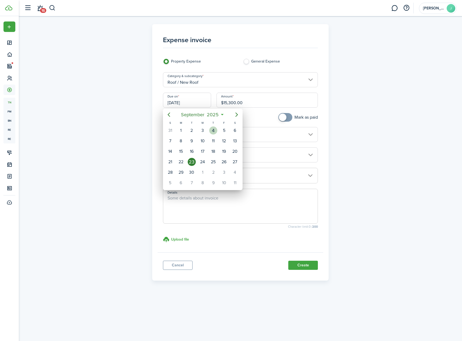
click at [217, 130] on div "4" at bounding box center [213, 131] width 8 height 8
type input "[DATE]"
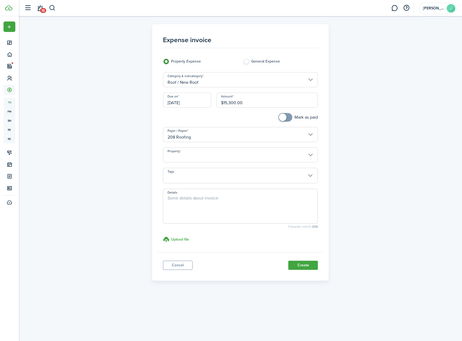
click at [230, 158] on input "Property" at bounding box center [240, 154] width 155 height 15
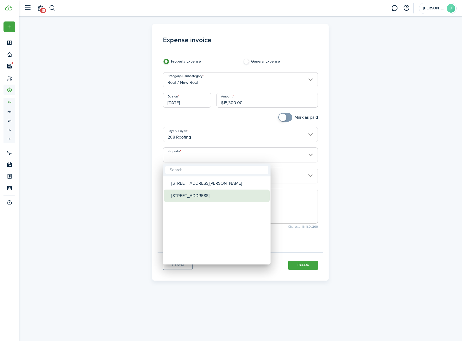
click at [192, 199] on div "[STREET_ADDRESS]" at bounding box center [218, 196] width 95 height 12
type input "[STREET_ADDRESS]"
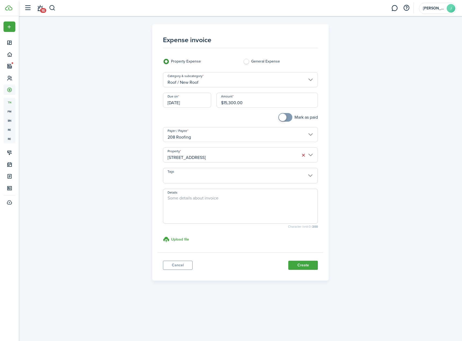
click at [202, 175] on span at bounding box center [240, 178] width 154 height 9
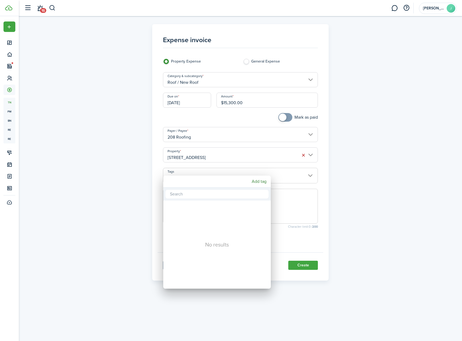
click at [327, 190] on div at bounding box center [231, 170] width 548 height 427
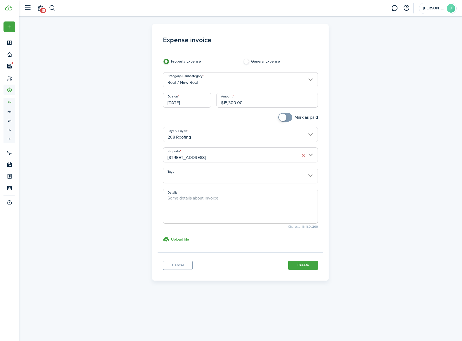
click at [210, 203] on textarea "Details" at bounding box center [240, 208] width 154 height 26
click at [182, 240] on h3 "Upload file" at bounding box center [180, 240] width 18 height 6
click at [163, 236] on input "Upload file store documents and templates Choose file" at bounding box center [163, 236] width 0 height 0
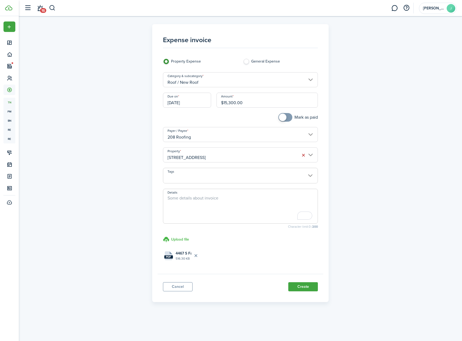
click at [184, 240] on h3 "Upload file" at bounding box center [180, 240] width 18 height 6
click at [163, 236] on input "Upload file store documents and templates Choose file" at bounding box center [163, 236] width 0 height 0
click at [241, 257] on button "Delete file" at bounding box center [240, 255] width 9 height 9
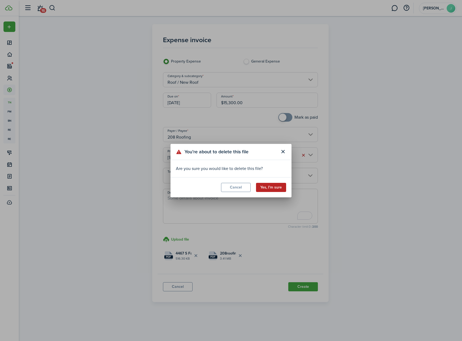
click at [275, 190] on button "Yes, I’m sure" at bounding box center [271, 187] width 30 height 9
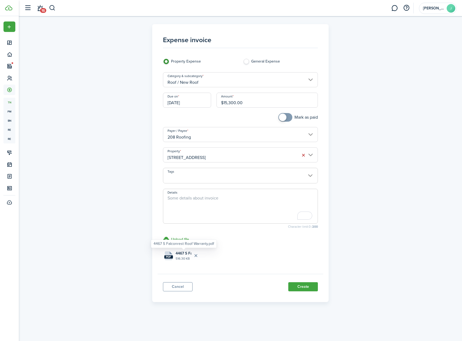
click at [188, 242] on div "4467 S Falconrest Roof Warranty.pdf" at bounding box center [183, 243] width 60 height 5
click at [186, 240] on div "4467 S Falconrest Roof Warranty.pdf" at bounding box center [183, 244] width 65 height 8
click at [184, 239] on h3 "Upload file" at bounding box center [180, 240] width 18 height 6
click at [163, 236] on input "Upload file store documents and templates Choose file" at bounding box center [163, 236] width 0 height 0
click at [297, 285] on button "Create" at bounding box center [303, 286] width 30 height 9
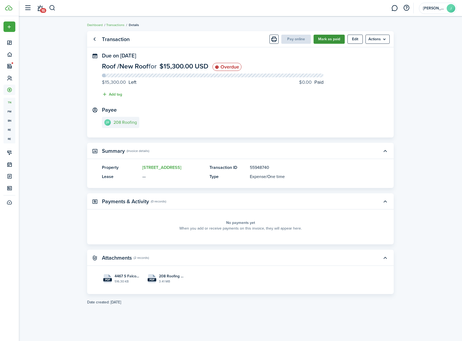
click at [330, 42] on button "Mark as paid" at bounding box center [328, 39] width 31 height 9
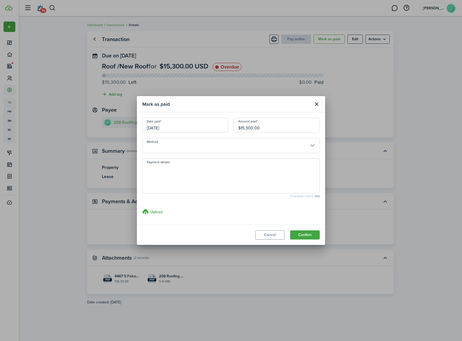
click at [272, 144] on input "Method" at bounding box center [230, 145] width 177 height 15
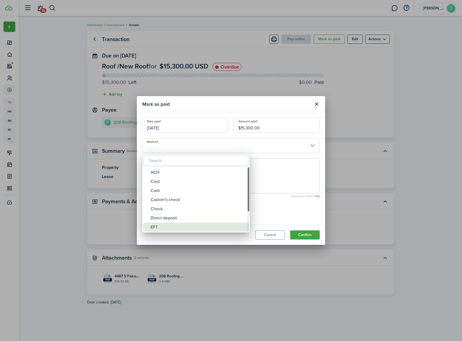
click at [173, 228] on div "EFT" at bounding box center [197, 227] width 95 height 9
type input "EFT"
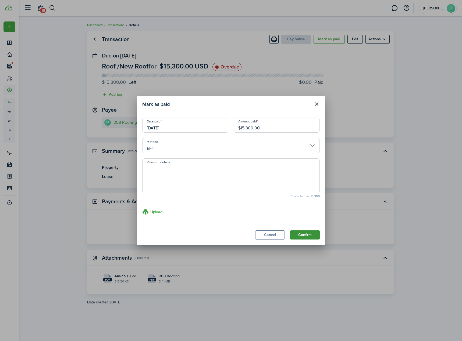
click at [315, 235] on button "Confirm" at bounding box center [305, 234] width 30 height 9
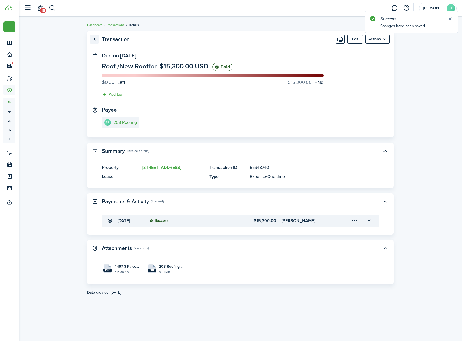
click at [95, 35] on link "Go back" at bounding box center [94, 39] width 9 height 9
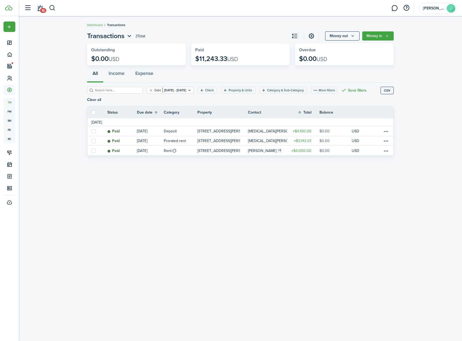
click at [61, 195] on div "Transactions 3 Total Money out Money in Outstanding $0.00 USD Paid $11,243.33 U…" at bounding box center [240, 178] width 443 height 301
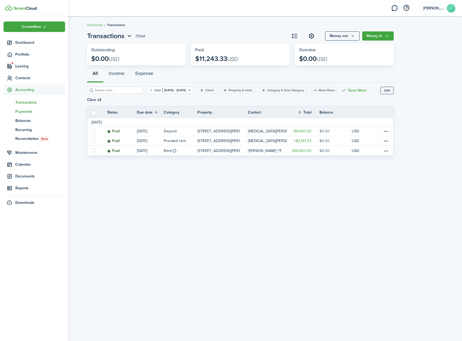
click at [21, 113] on span "Payments" at bounding box center [40, 112] width 50 height 6
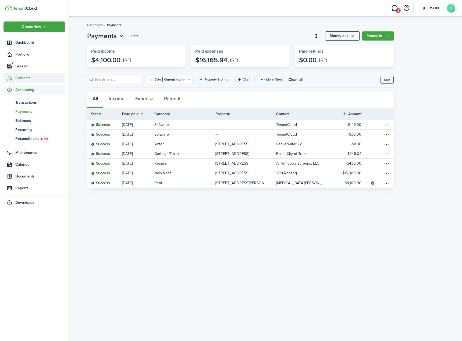
click at [18, 78] on span "Contacts" at bounding box center [40, 78] width 50 height 6
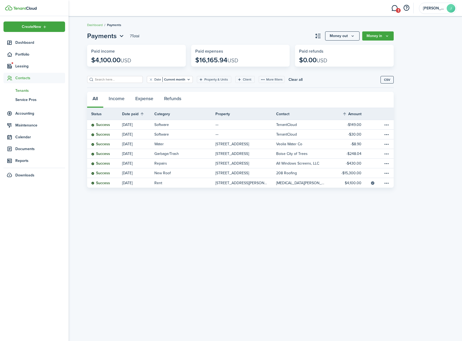
click at [26, 91] on span "Tenants" at bounding box center [40, 91] width 50 height 6
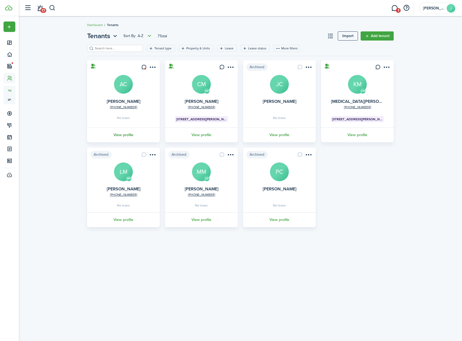
click at [125, 132] on link "View profile" at bounding box center [123, 135] width 74 height 15
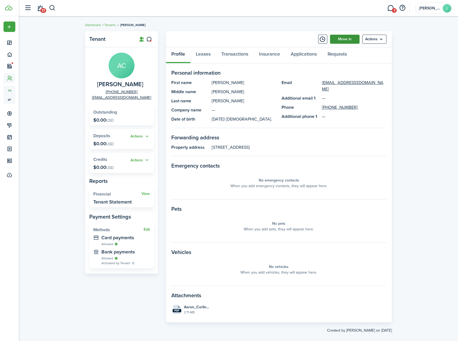
click at [346, 42] on link "Move in" at bounding box center [345, 39] width 30 height 9
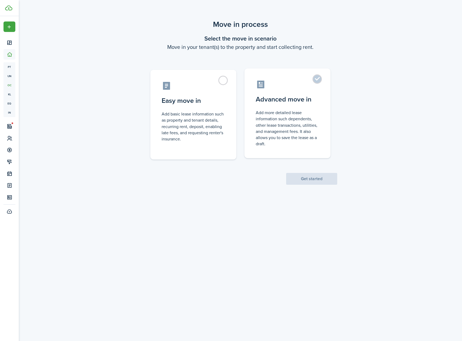
click at [282, 101] on control-radio-card-title "Advanced move in" at bounding box center [286, 100] width 63 height 10
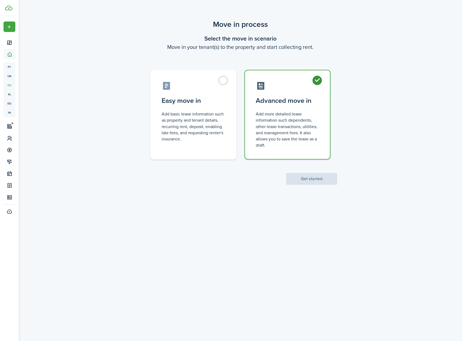
radio input "true"
click at [308, 177] on button "Get started" at bounding box center [311, 179] width 51 height 12
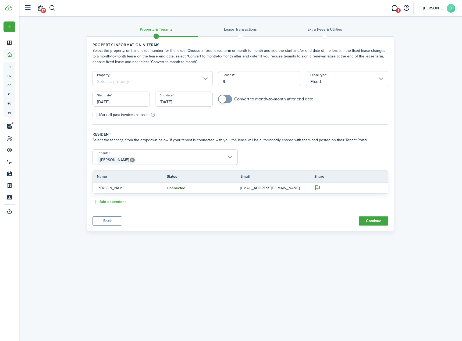
click at [155, 76] on input "Property" at bounding box center [152, 78] width 120 height 15
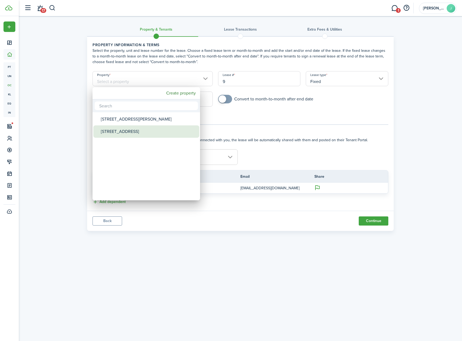
click at [130, 131] on div "[STREET_ADDRESS]" at bounding box center [148, 131] width 95 height 12
type input "[STREET_ADDRESS]"
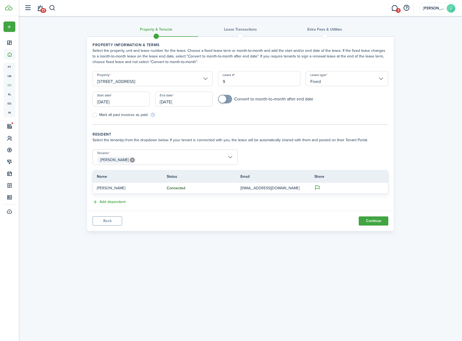
drag, startPoint x: 236, startPoint y: 81, endPoint x: 189, endPoint y: 80, distance: 46.2
click at [192, 81] on form "Property [STREET_ADDRESS] Lease type Fixed Start date [DATE] End date [DATE] Co…" at bounding box center [240, 94] width 301 height 46
click at [129, 102] on input "[DATE]" at bounding box center [120, 99] width 57 height 15
type input "202509"
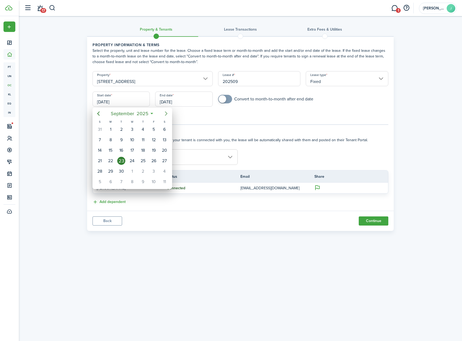
click at [164, 113] on icon "Next page" at bounding box center [166, 113] width 6 height 6
click at [136, 124] on div "W" at bounding box center [132, 122] width 11 height 5
click at [134, 128] on div "1" at bounding box center [132, 129] width 8 height 8
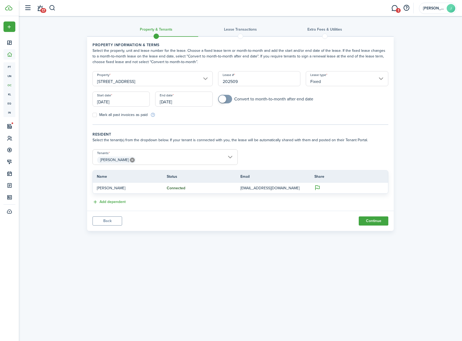
type input "[DATE]"
click at [193, 101] on input "[DATE]" at bounding box center [183, 99] width 57 height 15
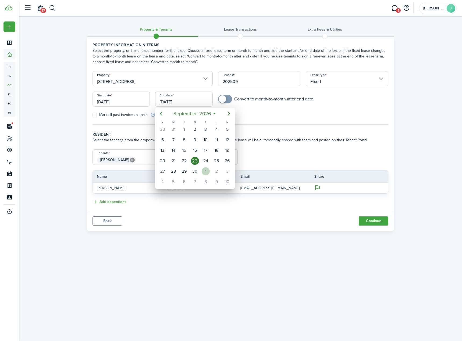
click at [207, 174] on div "1" at bounding box center [205, 171] width 8 height 8
type input "[DATE]"
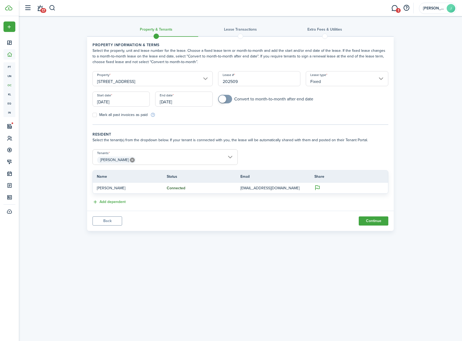
click at [114, 98] on input "[DATE]" at bounding box center [120, 99] width 57 height 15
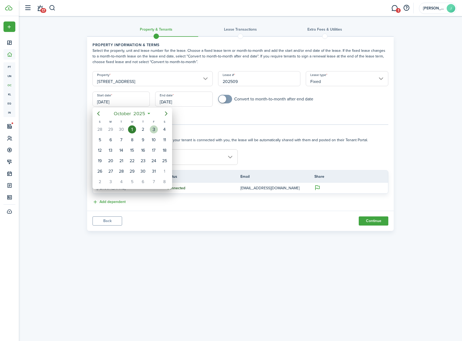
click at [154, 132] on div "3" at bounding box center [154, 129] width 8 height 8
type input "[DATE]"
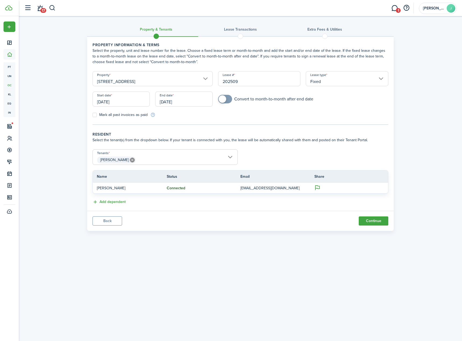
click at [191, 102] on input "[DATE]" at bounding box center [183, 99] width 57 height 15
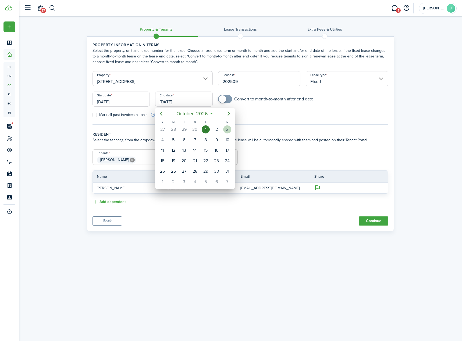
click at [228, 132] on div "3" at bounding box center [227, 129] width 8 height 8
type input "[DATE]"
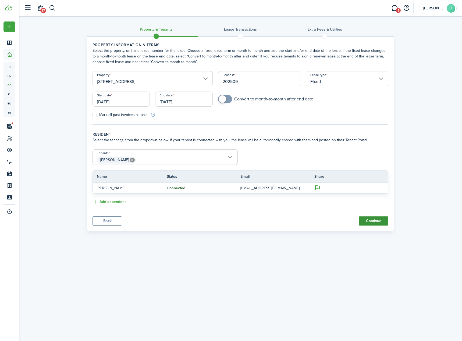
click at [378, 223] on button "Continue" at bounding box center [373, 221] width 30 height 9
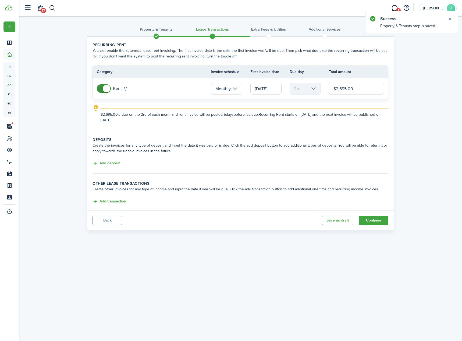
click at [275, 88] on input "[DATE]" at bounding box center [265, 89] width 31 height 12
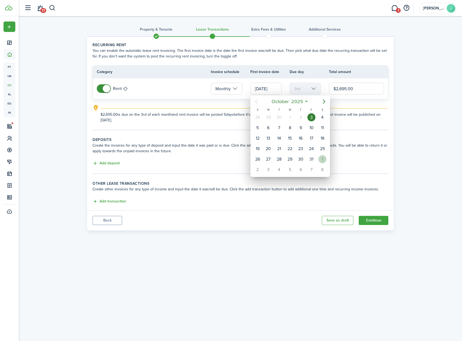
click at [321, 157] on div "1" at bounding box center [322, 159] width 8 height 8
type input "[DATE]"
type input "1st"
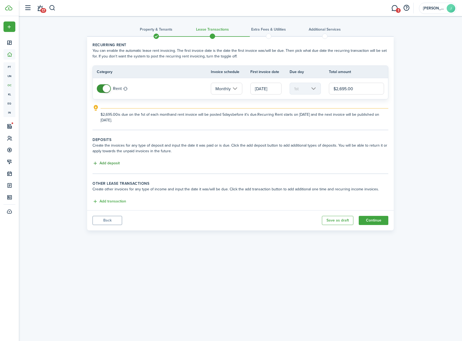
click at [113, 162] on button "Add deposit" at bounding box center [105, 163] width 27 height 6
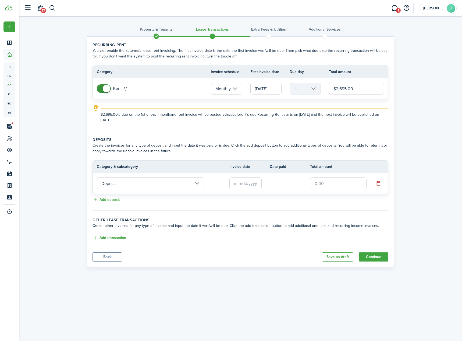
click at [242, 181] on input "text" at bounding box center [245, 184] width 32 height 12
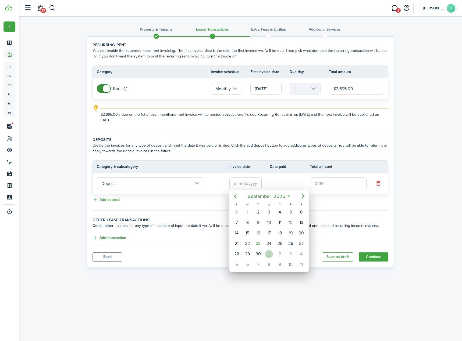
click at [271, 255] on div "1" at bounding box center [269, 254] width 8 height 8
type input "[DATE]"
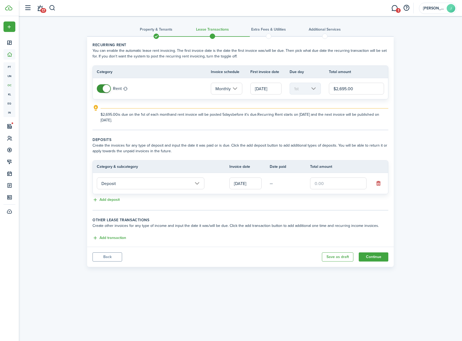
click at [345, 183] on input "text" at bounding box center [338, 184] width 56 height 12
click at [248, 185] on input "[DATE]" at bounding box center [245, 184] width 32 height 12
type input "$2,695.00"
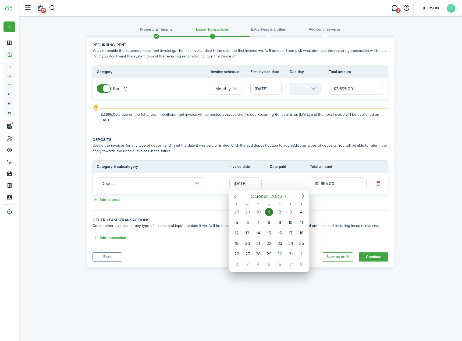
click at [235, 197] on icon "Previous page" at bounding box center [235, 196] width 6 height 6
click at [248, 254] on div "29" at bounding box center [247, 254] width 8 height 8
type input "[DATE]"
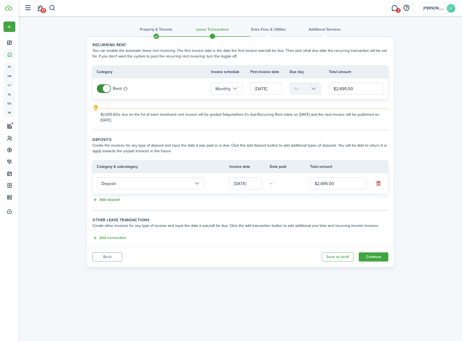
click at [117, 199] on button "Add deposit" at bounding box center [105, 200] width 27 height 6
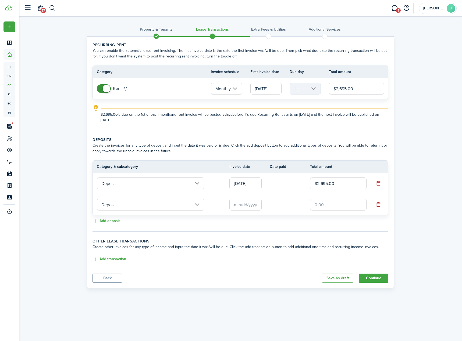
click at [200, 206] on input "Deposit" at bounding box center [150, 205] width 107 height 12
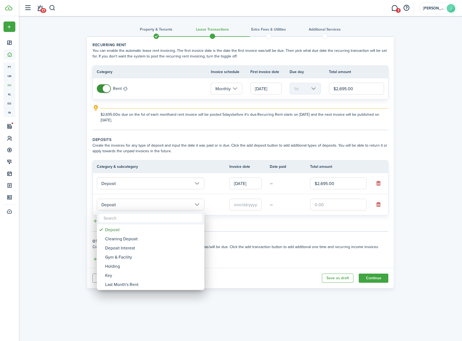
click at [145, 196] on div at bounding box center [231, 170] width 548 height 427
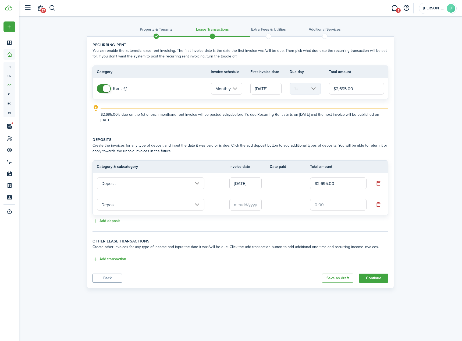
click at [143, 207] on input "Deposit" at bounding box center [150, 205] width 107 height 12
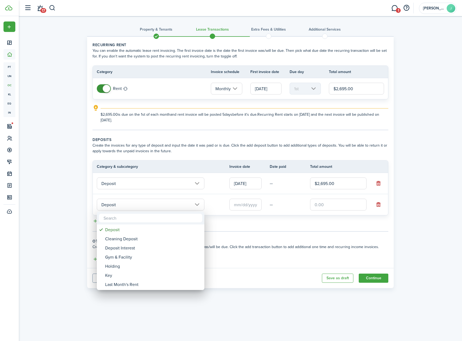
click at [210, 215] on div at bounding box center [231, 170] width 548 height 427
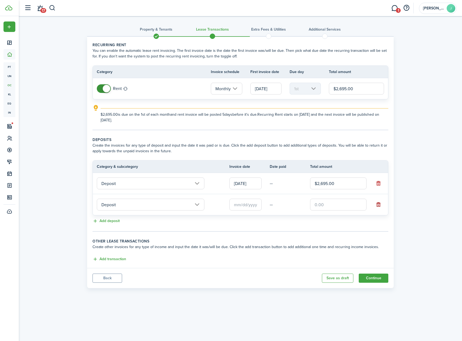
click at [381, 203] on button "button" at bounding box center [378, 205] width 8 height 8
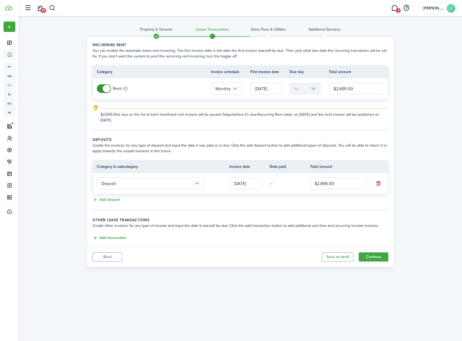
click at [119, 239] on button "Add transaction" at bounding box center [109, 238] width 34 height 6
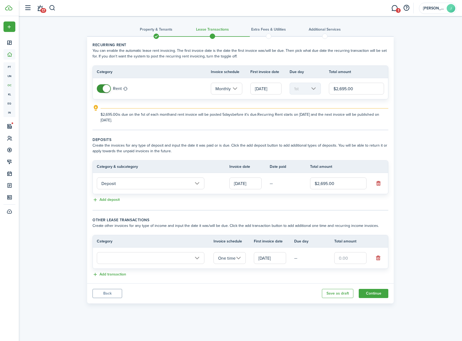
click at [176, 259] on input "text" at bounding box center [150, 258] width 107 height 12
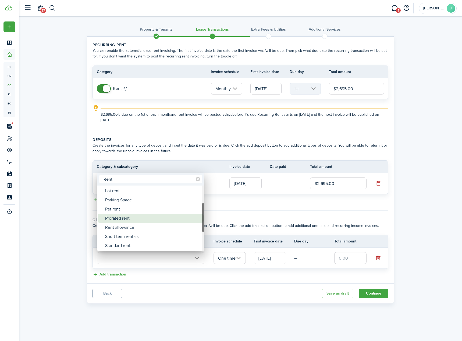
type input "Rent"
click at [156, 217] on div "Prorated rent" at bounding box center [152, 218] width 95 height 9
type input "Rent / Prorated rent"
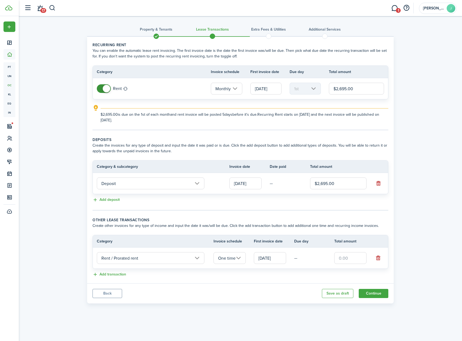
click at [355, 260] on input "text" at bounding box center [350, 258] width 32 height 12
click at [268, 258] on input "[DATE]" at bounding box center [270, 258] width 32 height 12
type input "$2,605.07"
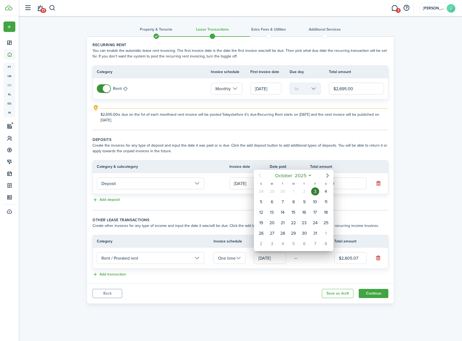
click at [295, 190] on div "1" at bounding box center [293, 192] width 8 height 8
click at [275, 261] on div at bounding box center [231, 170] width 548 height 427
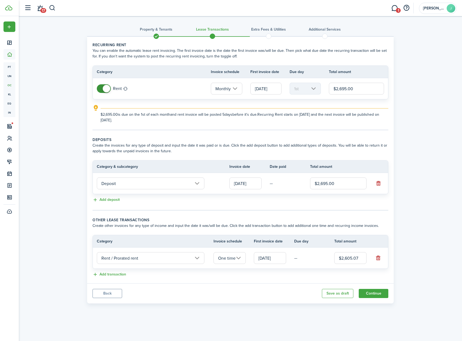
click at [267, 260] on input "[DATE]" at bounding box center [270, 258] width 32 height 12
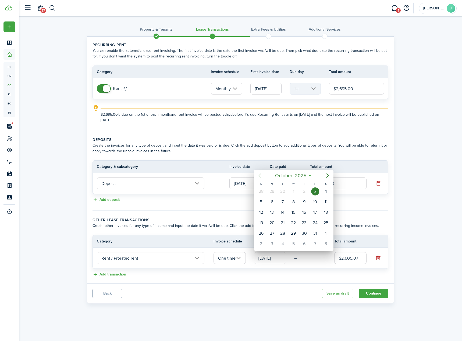
click at [267, 260] on div at bounding box center [231, 170] width 548 height 427
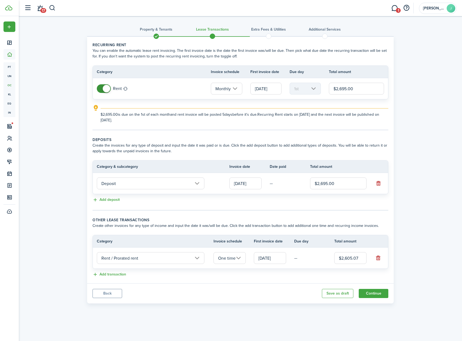
click at [141, 259] on input "Rent / Prorated rent" at bounding box center [150, 258] width 107 height 12
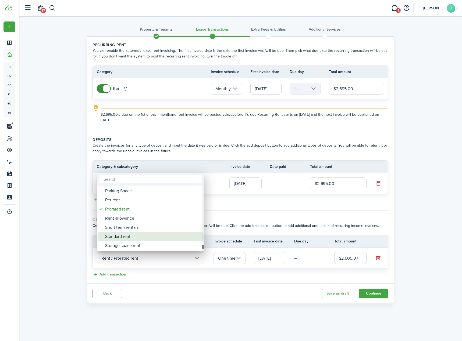
click at [148, 236] on div "Standard rent" at bounding box center [152, 236] width 95 height 9
type input "Rent / Standard rent"
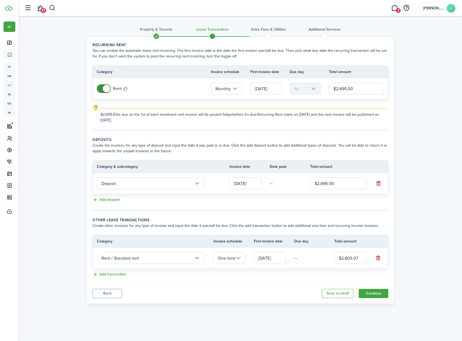
click at [272, 258] on input "[DATE]" at bounding box center [270, 258] width 32 height 12
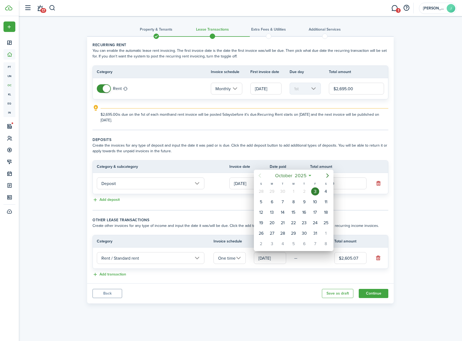
click at [164, 259] on div at bounding box center [231, 170] width 548 height 427
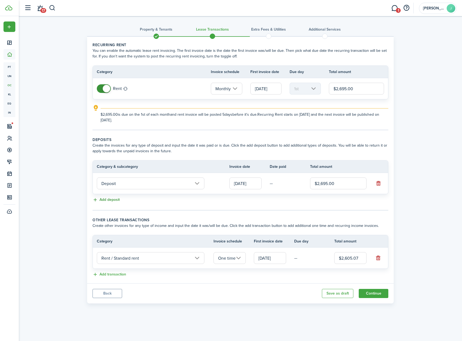
click at [113, 202] on button "Add deposit" at bounding box center [105, 200] width 27 height 6
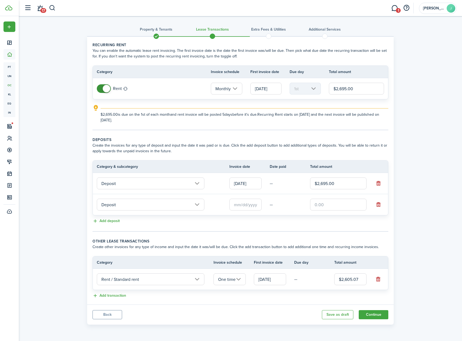
click at [128, 205] on input "Deposit" at bounding box center [150, 205] width 107 height 12
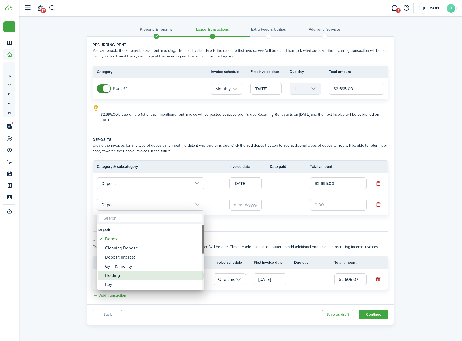
click at [125, 278] on div "Holding" at bounding box center [152, 275] width 95 height 9
type input "Deposit / Holding"
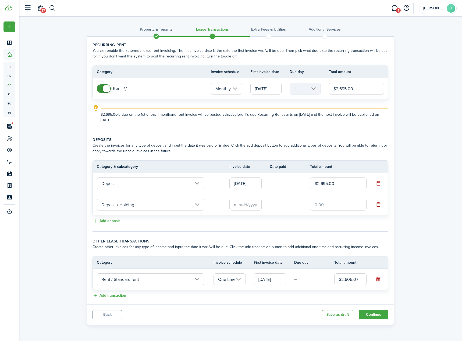
click at [377, 205] on button "button" at bounding box center [378, 205] width 8 height 8
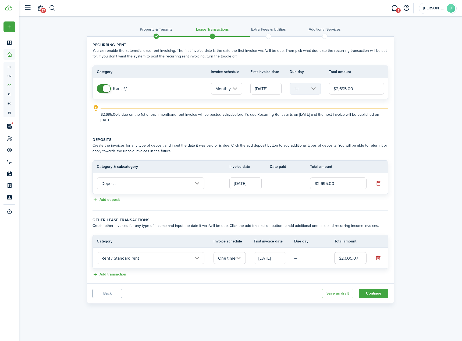
click at [178, 262] on input "Rent / Standard rent" at bounding box center [150, 258] width 107 height 12
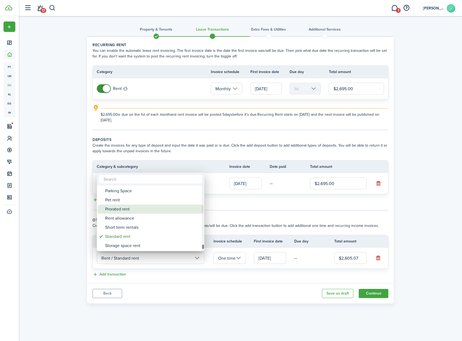
click at [152, 210] on div "Prorated rent" at bounding box center [152, 209] width 95 height 9
type input "Rent / Prorated rent"
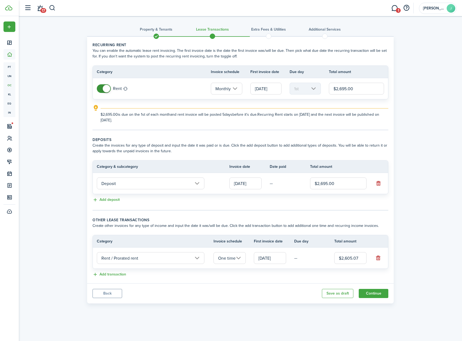
click at [245, 186] on input "[DATE]" at bounding box center [245, 184] width 32 height 12
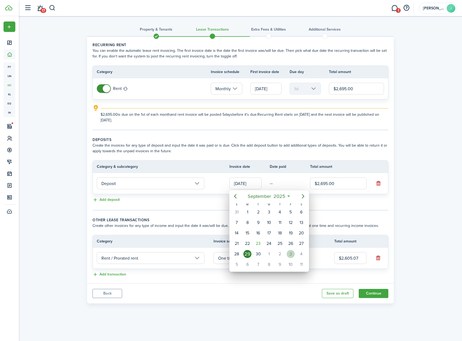
click at [288, 251] on div "3" at bounding box center [290, 254] width 8 height 8
type input "[DATE]"
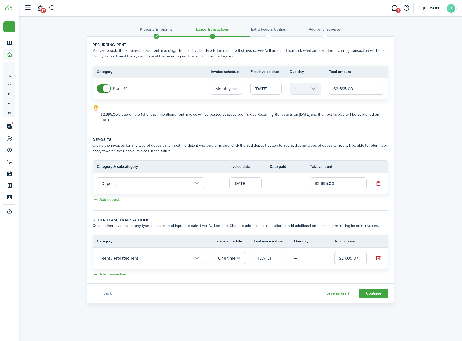
click at [424, 73] on div "Property & Tenants Lease Transactions Extra fees & Utilities Additional Service…" at bounding box center [240, 161] width 443 height 290
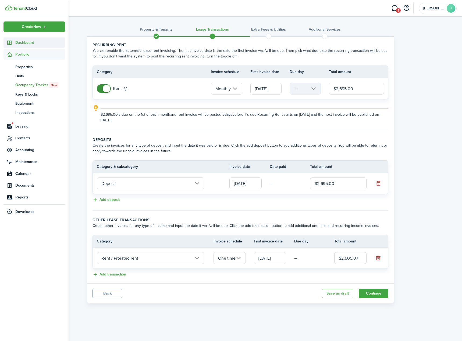
drag, startPoint x: 23, startPoint y: 56, endPoint x: 26, endPoint y: 39, distance: 17.4
drag, startPoint x: 26, startPoint y: 39, endPoint x: 23, endPoint y: 44, distance: 5.3
